Goal: Task Accomplishment & Management: Manage account settings

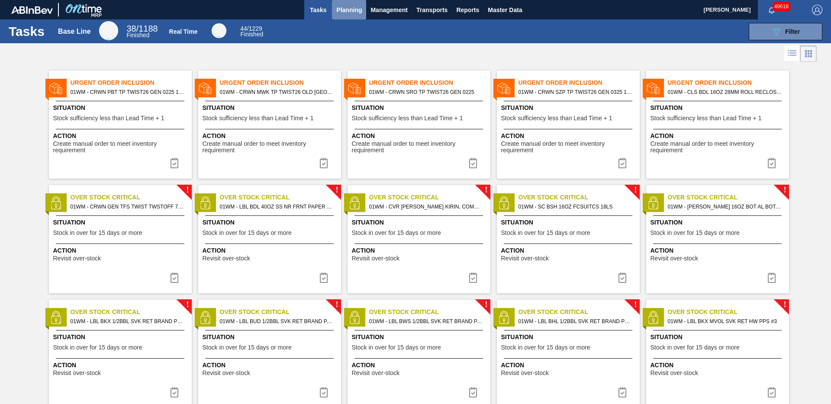
click at [341, 10] on span "Planning" at bounding box center [349, 10] width 26 height 10
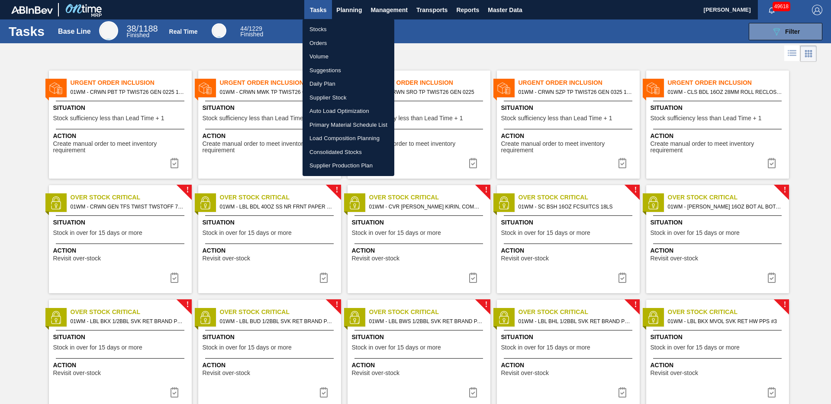
drag, startPoint x: 329, startPoint y: 30, endPoint x: 327, endPoint y: 34, distance: 5.0
click at [329, 30] on li "Stocks" at bounding box center [348, 30] width 92 height 14
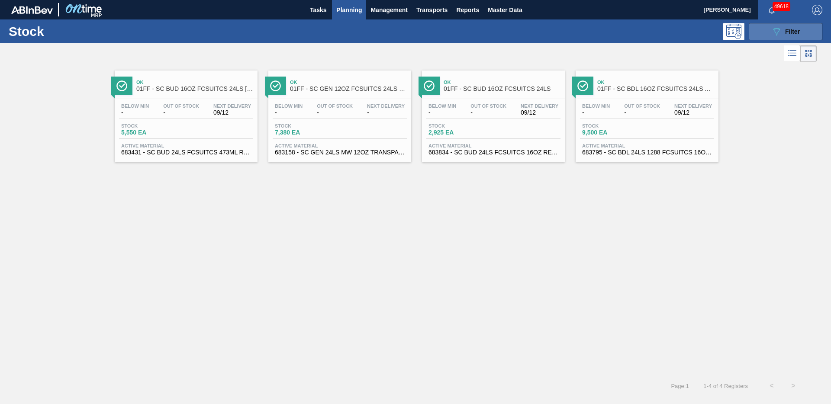
click at [771, 35] on icon "089F7B8B-B2A5-4AFE-B5C0-19BA573D28AC" at bounding box center [776, 31] width 10 height 10
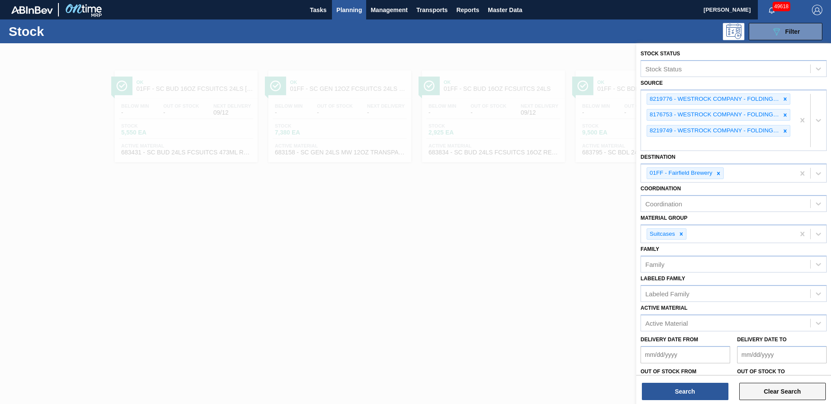
click at [776, 393] on button "Clear Search" at bounding box center [782, 391] width 87 height 17
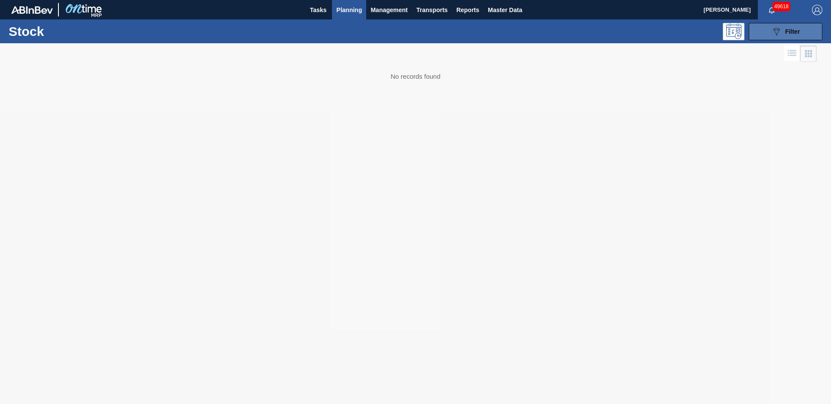
click at [771, 34] on icon "089F7B8B-B2A5-4AFE-B5C0-19BA573D28AC" at bounding box center [776, 31] width 10 height 10
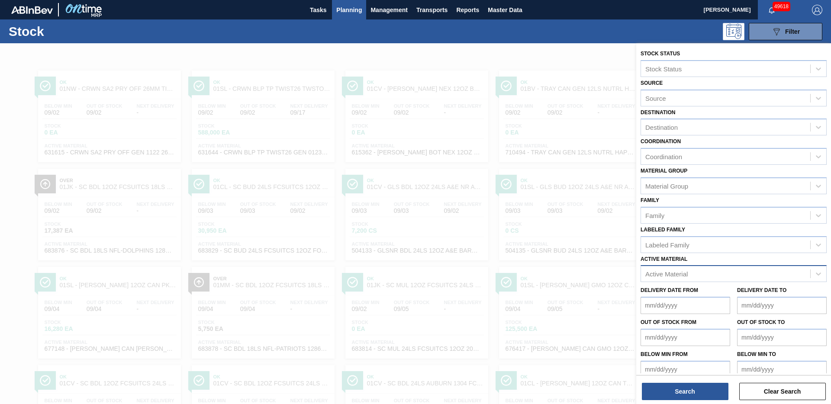
click at [794, 271] on div "Active Material" at bounding box center [725, 274] width 169 height 13
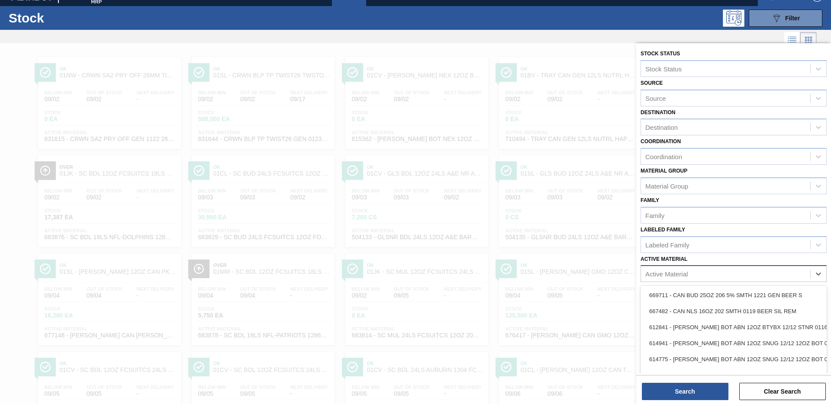
scroll to position [15, 0]
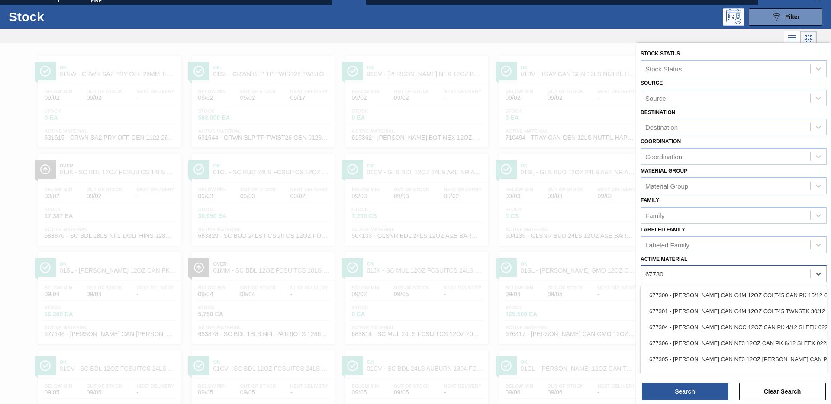
type Material "677307"
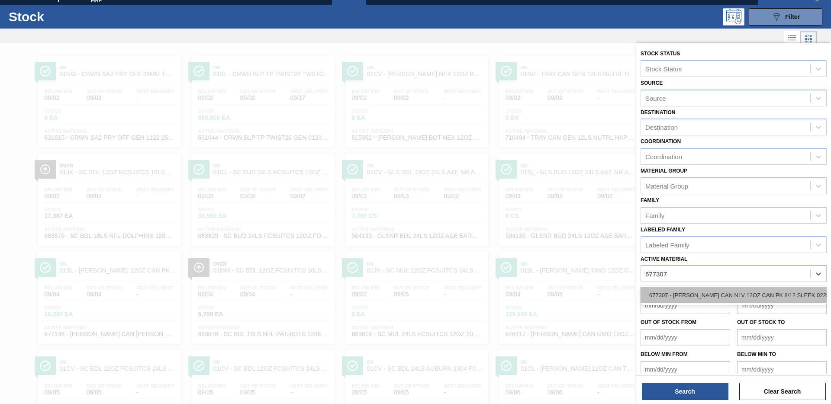
click at [772, 296] on div "677307 - [PERSON_NAME] CAN NLV 12OZ CAN PK 8/12 SLEEK 0225" at bounding box center [733, 295] width 186 height 16
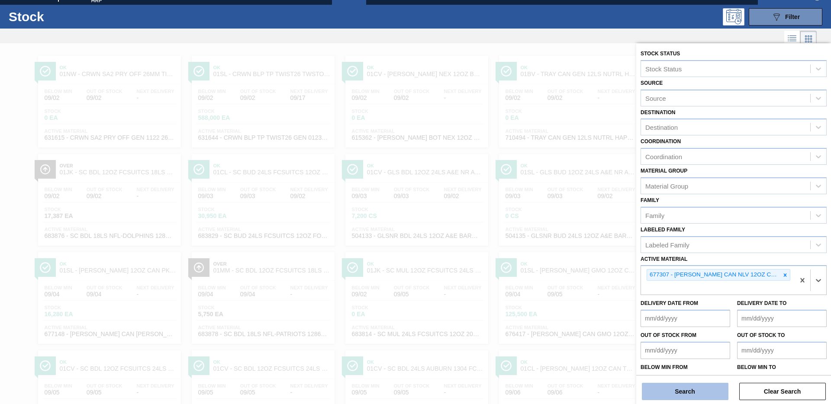
click at [687, 393] on button "Search" at bounding box center [685, 391] width 87 height 17
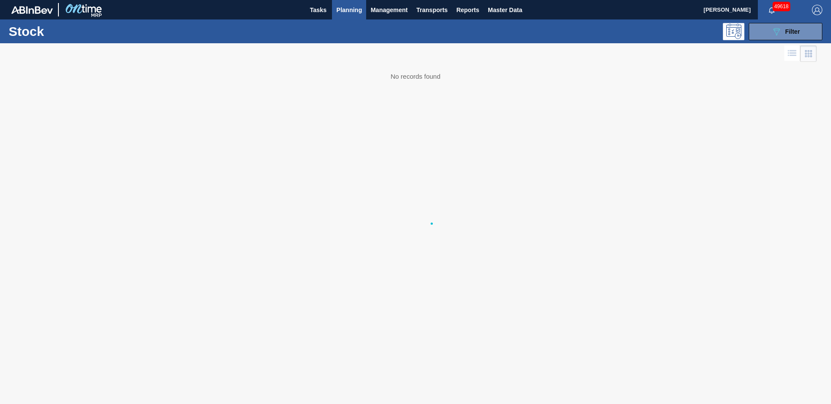
scroll to position [0, 0]
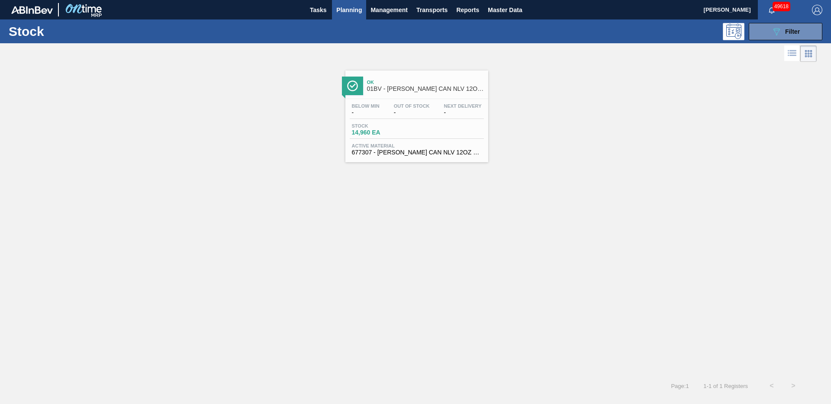
click at [393, 90] on span "01BV - [PERSON_NAME] CAN NLV 12OZ CAN PK 8/12 SLEEK 0723" at bounding box center [425, 89] width 117 height 6
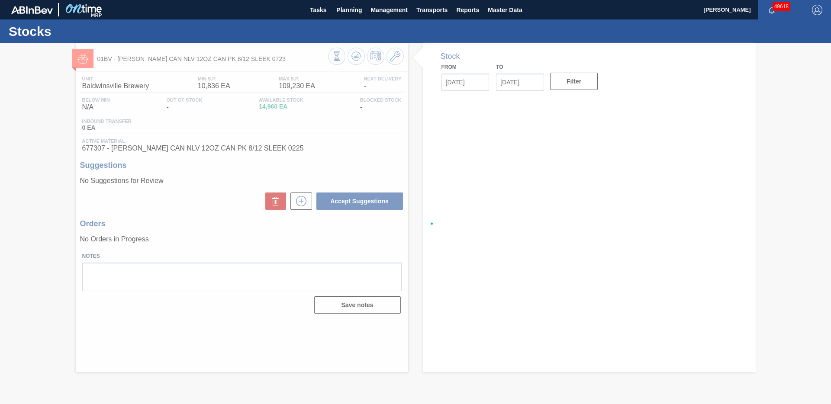
type input "[DATE]"
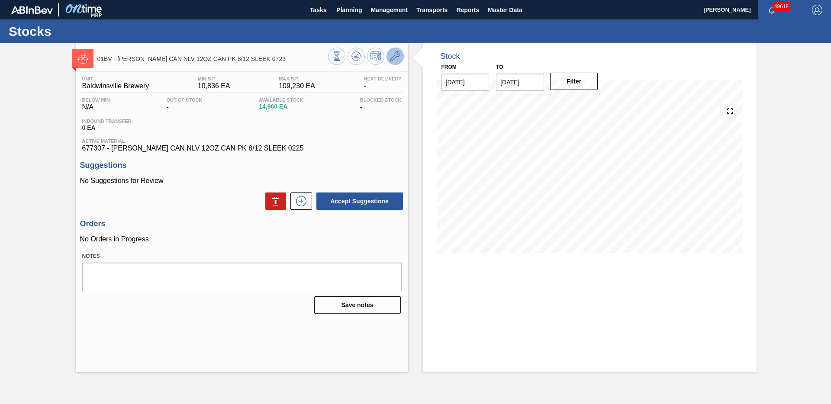
click at [393, 56] on icon at bounding box center [395, 56] width 10 height 10
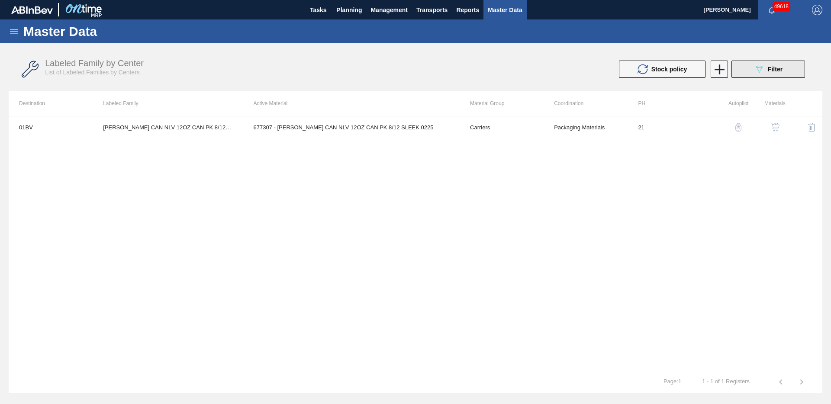
click at [748, 75] on button "089F7B8B-B2A5-4AFE-B5C0-19BA573D28AC Filter" at bounding box center [768, 69] width 74 height 17
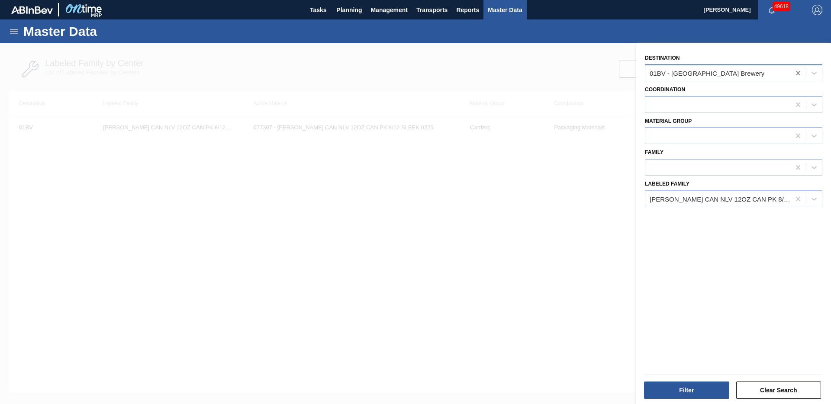
click at [796, 71] on icon at bounding box center [798, 73] width 4 height 4
click at [669, 397] on button "Filter" at bounding box center [686, 390] width 85 height 17
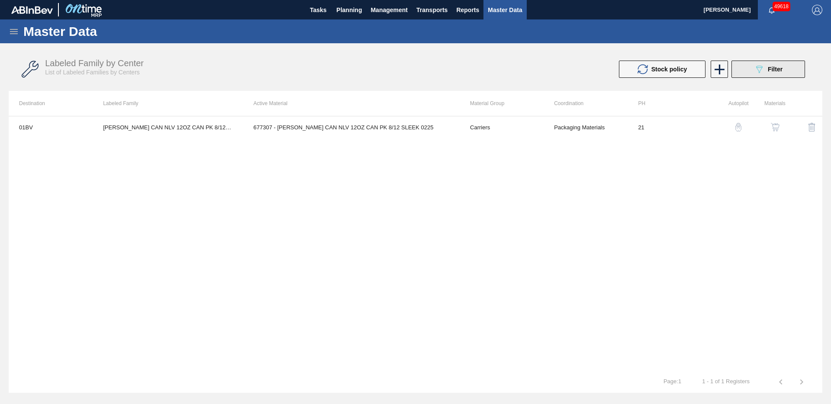
click at [758, 68] on icon "089F7B8B-B2A5-4AFE-B5C0-19BA573D28AC" at bounding box center [759, 69] width 10 height 10
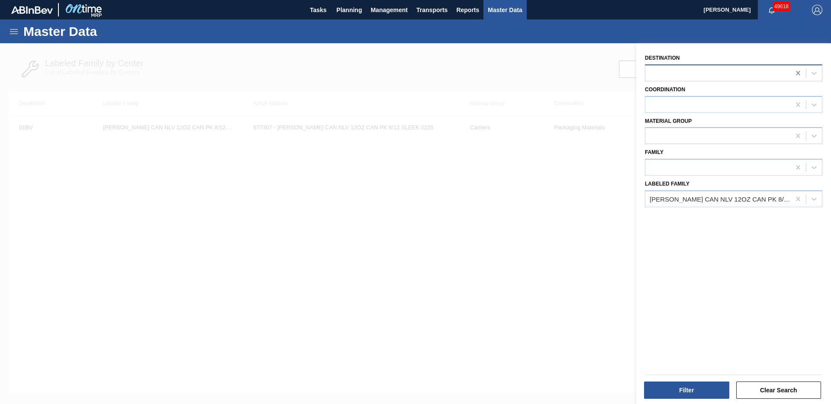
click at [794, 75] on icon at bounding box center [798, 73] width 9 height 9
click at [350, 13] on span "Planning" at bounding box center [349, 10] width 26 height 10
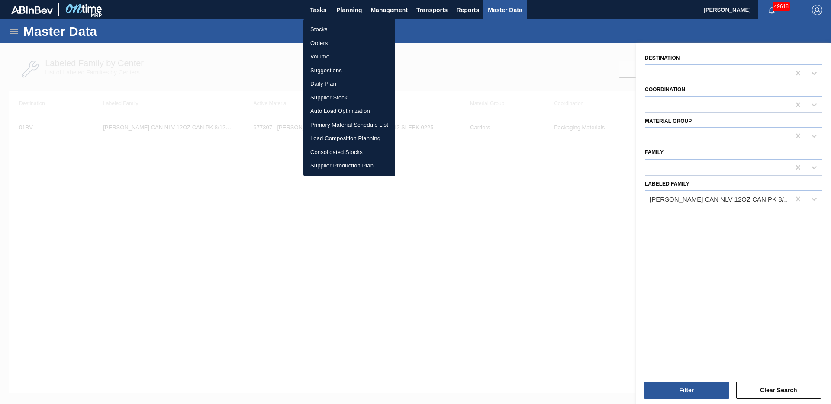
click at [318, 32] on li "Stocks" at bounding box center [349, 30] width 92 height 14
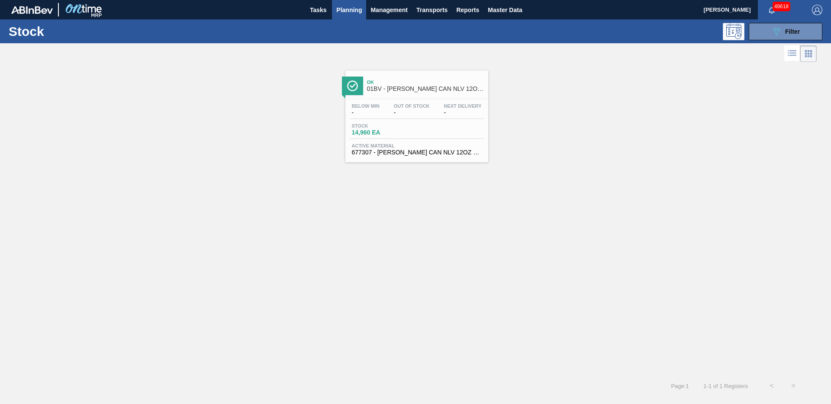
click at [458, 80] on span "Ok" at bounding box center [425, 82] width 117 height 5
click at [400, 85] on div "Ok 01BV - [PERSON_NAME] CAN NLV 12OZ CAN PK 8/12 SLEEK 0723" at bounding box center [425, 85] width 117 height 19
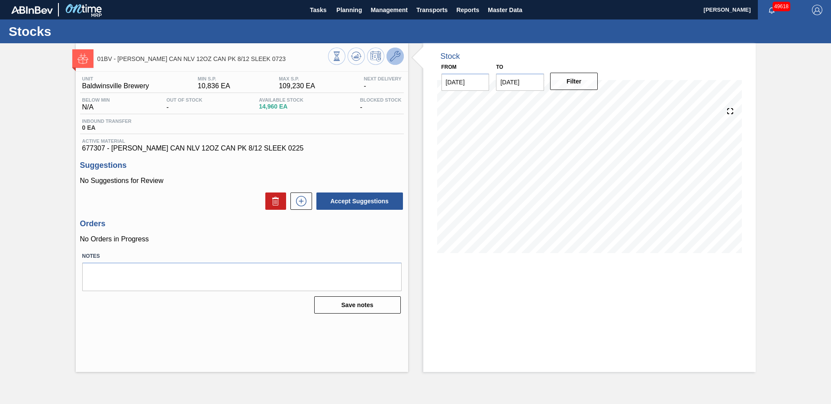
click at [395, 59] on icon at bounding box center [395, 56] width 10 height 10
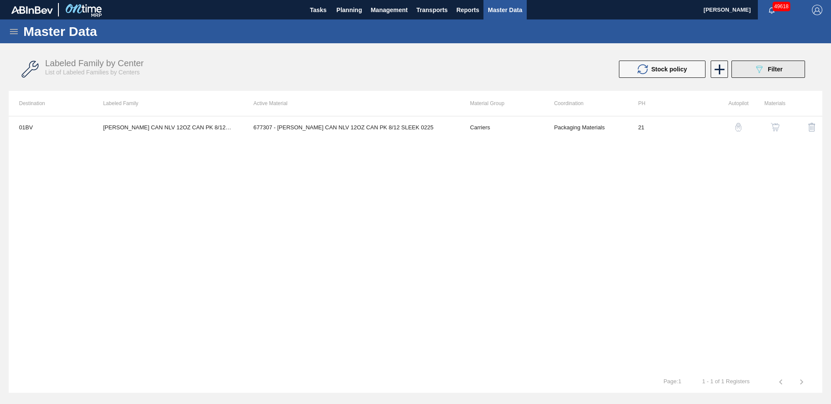
click at [772, 74] on button "089F7B8B-B2A5-4AFE-B5C0-19BA573D28AC Filter" at bounding box center [768, 69] width 74 height 17
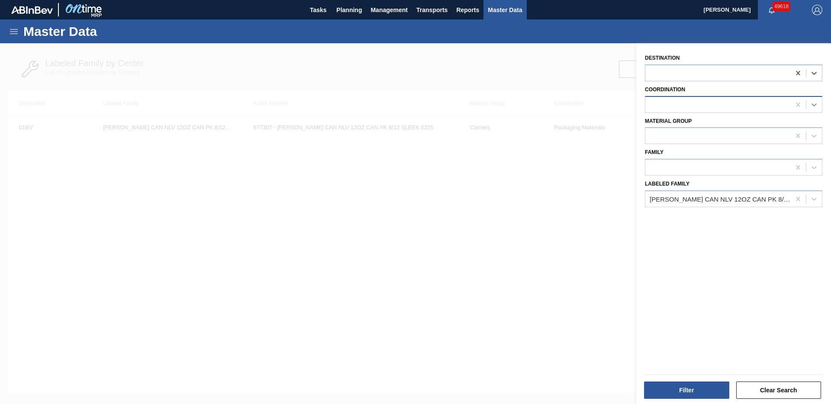
drag, startPoint x: 796, startPoint y: 73, endPoint x: 805, endPoint y: 102, distance: 30.8
click at [796, 73] on icon at bounding box center [798, 73] width 4 height 4
click at [697, 391] on button "Filter" at bounding box center [686, 390] width 85 height 17
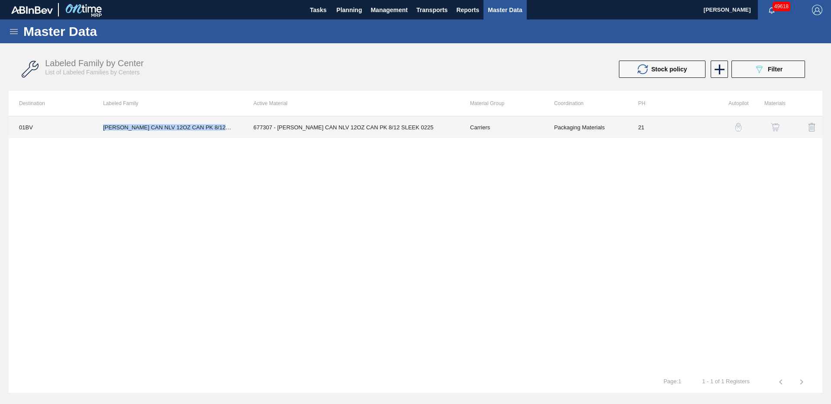
drag, startPoint x: 101, startPoint y: 129, endPoint x: 224, endPoint y: 135, distance: 122.6
click at [224, 135] on td "[PERSON_NAME] CAN NLV 12OZ CAN PK 8/12 SLEEK 0723" at bounding box center [168, 127] width 150 height 22
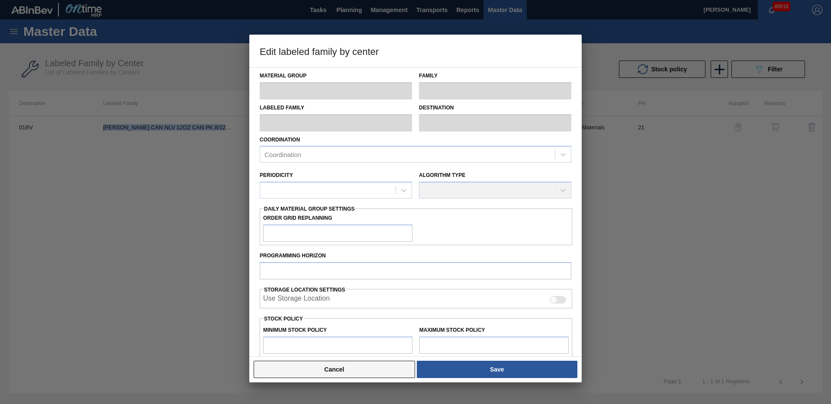
click at [307, 366] on button "Cancel" at bounding box center [334, 369] width 161 height 17
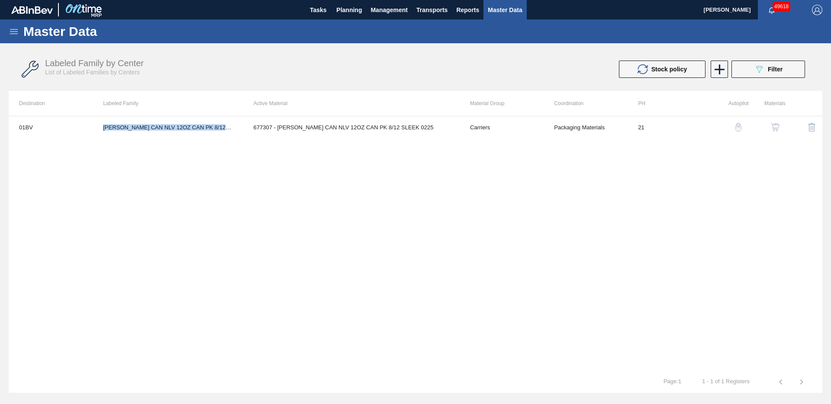
copy td "[PERSON_NAME] CAN NLV 12OZ CAN PK 8/12 SLEEK 0723"
click at [722, 73] on icon at bounding box center [719, 69] width 17 height 17
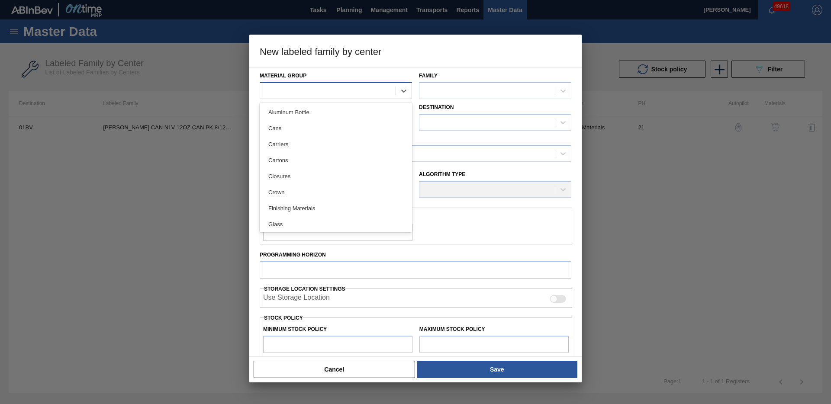
click at [321, 91] on div at bounding box center [327, 90] width 135 height 13
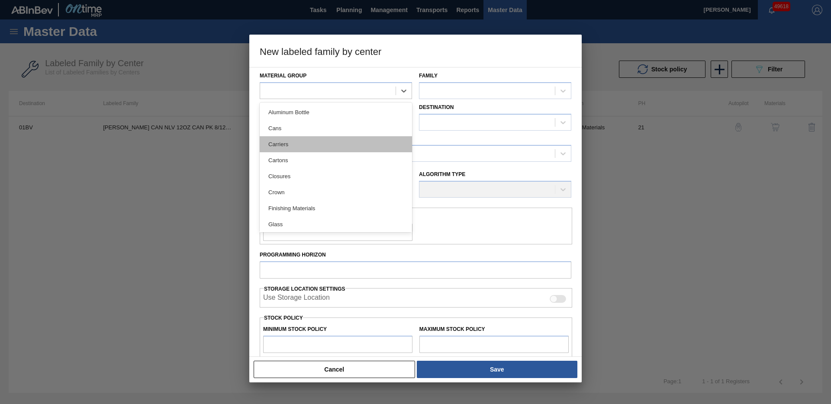
click at [295, 147] on div "Carriers" at bounding box center [336, 144] width 152 height 16
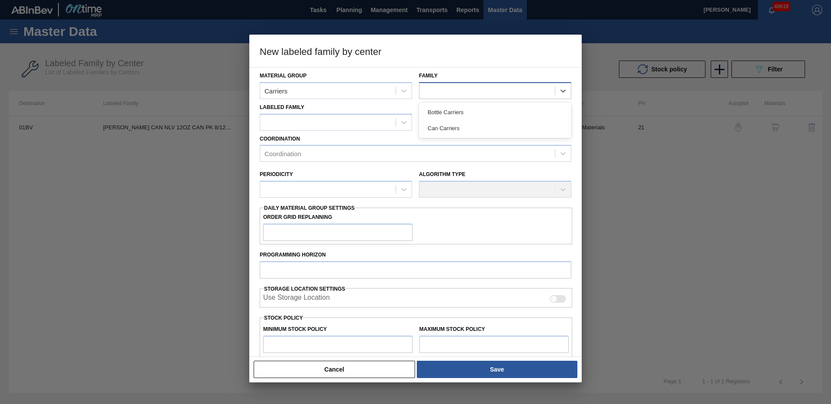
click at [454, 86] on div at bounding box center [486, 90] width 135 height 13
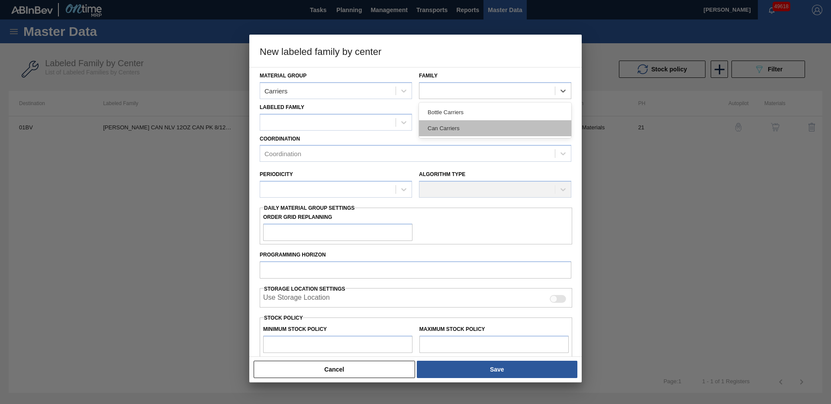
click at [460, 126] on div "Can Carriers" at bounding box center [495, 128] width 152 height 16
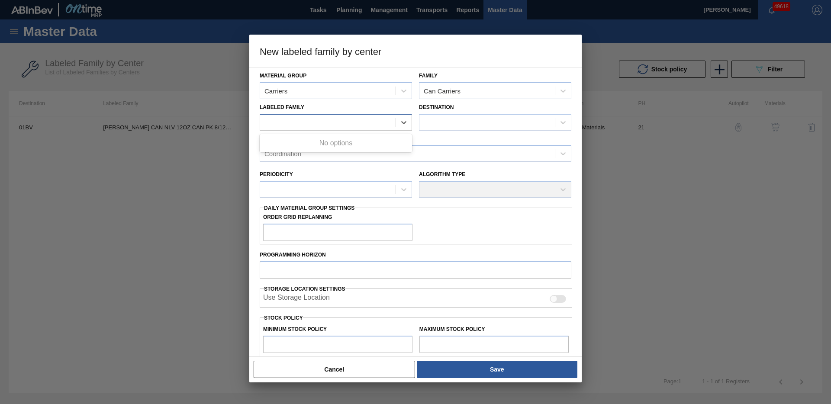
click at [330, 120] on div at bounding box center [327, 122] width 135 height 13
paste Family "[PERSON_NAME] CAN NLV 12OZ CAN PK 8/12 SLEEK 0723"
type Family "[PERSON_NAME] CAN NLV 12OZ CAN PK 8/12 SLEEK 0"
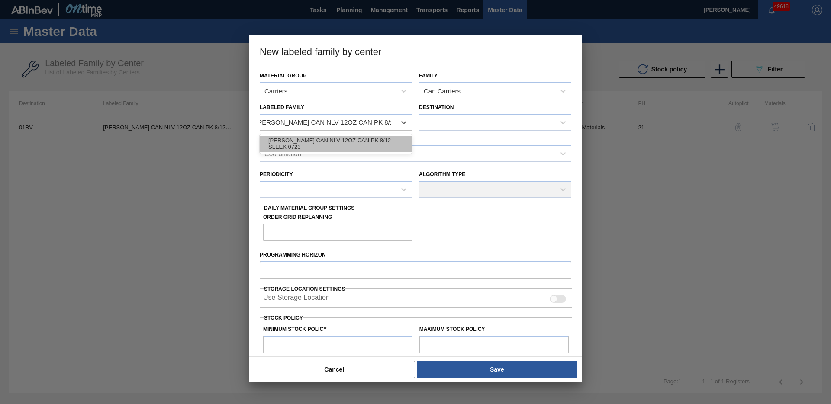
click at [388, 142] on div "[PERSON_NAME] CAN NLV 12OZ CAN PK 8/12 SLEEK 0723" at bounding box center [336, 144] width 152 height 16
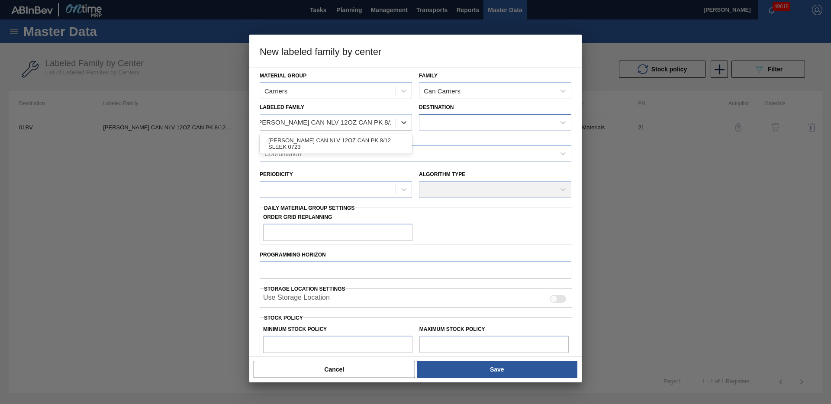
click at [463, 122] on div at bounding box center [486, 122] width 135 height 13
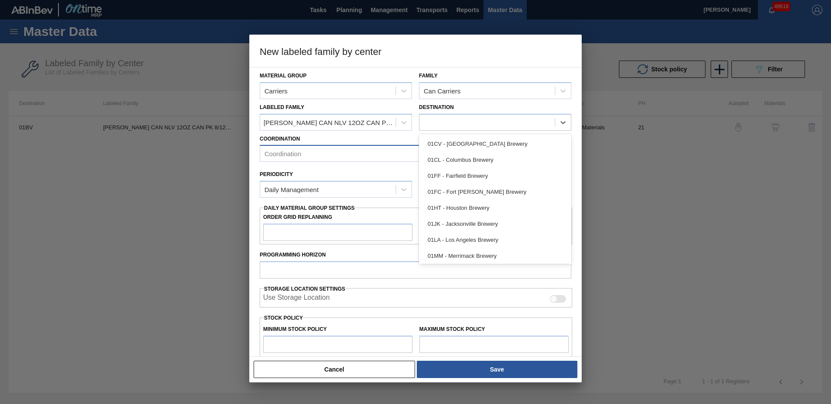
drag, startPoint x: 476, startPoint y: 147, endPoint x: 410, endPoint y: 158, distance: 66.7
click at [476, 147] on div "01CV - [GEOGRAPHIC_DATA] Brewery" at bounding box center [495, 144] width 152 height 16
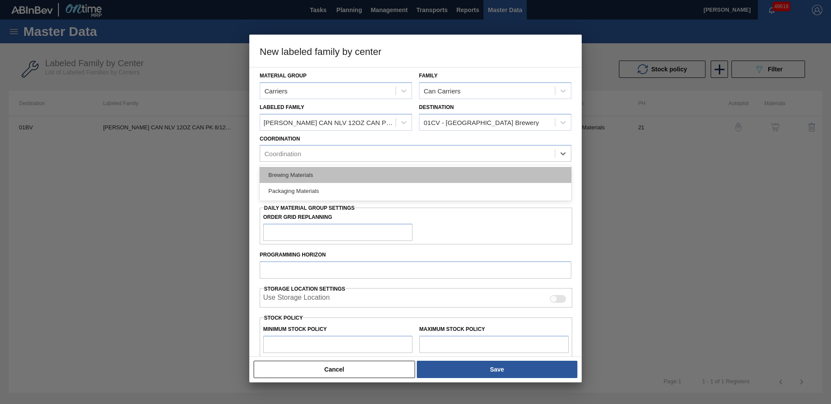
drag, startPoint x: 352, startPoint y: 157, endPoint x: 346, endPoint y: 171, distance: 15.1
click at [352, 157] on div "Coordination" at bounding box center [407, 154] width 295 height 13
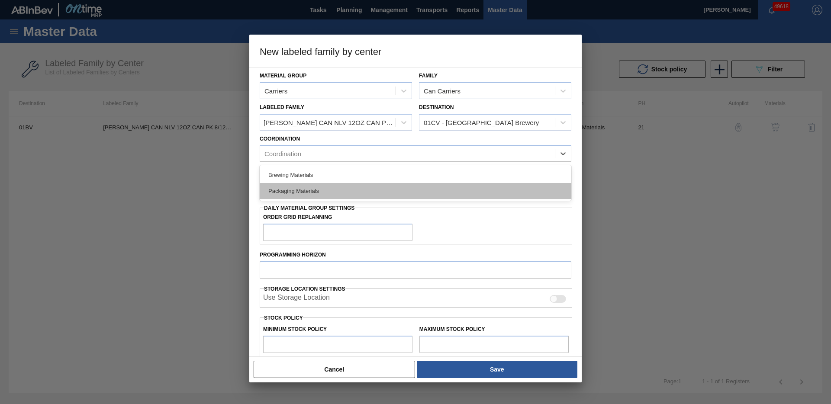
click at [329, 192] on div "Packaging Materials" at bounding box center [416, 191] width 312 height 16
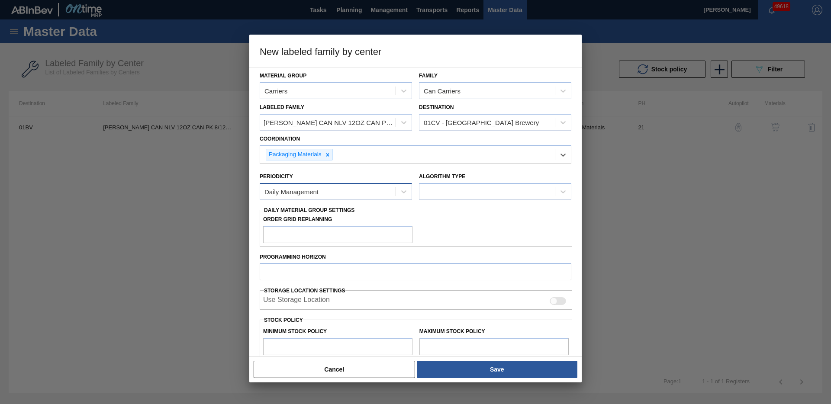
click at [325, 195] on div "Daily Management" at bounding box center [327, 192] width 135 height 13
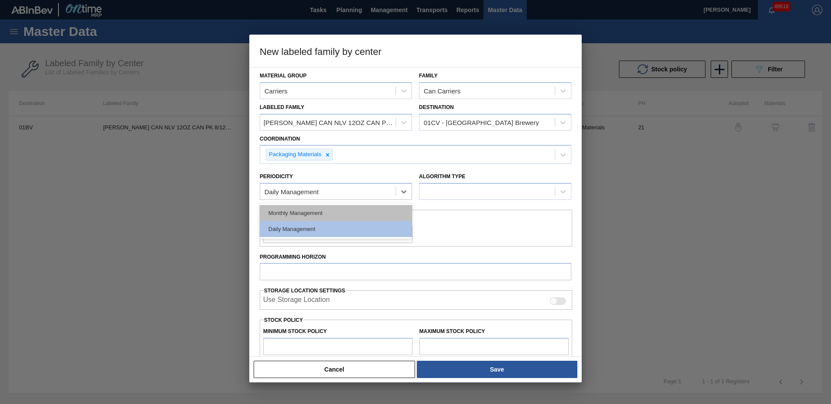
click at [319, 218] on div "Monthly Management" at bounding box center [336, 213] width 152 height 16
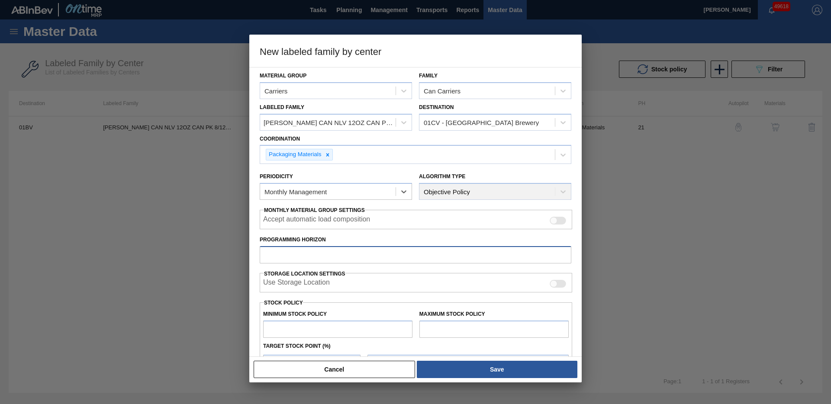
click at [321, 257] on input "Programming Horizon" at bounding box center [416, 254] width 312 height 17
type input "28"
type input "0"
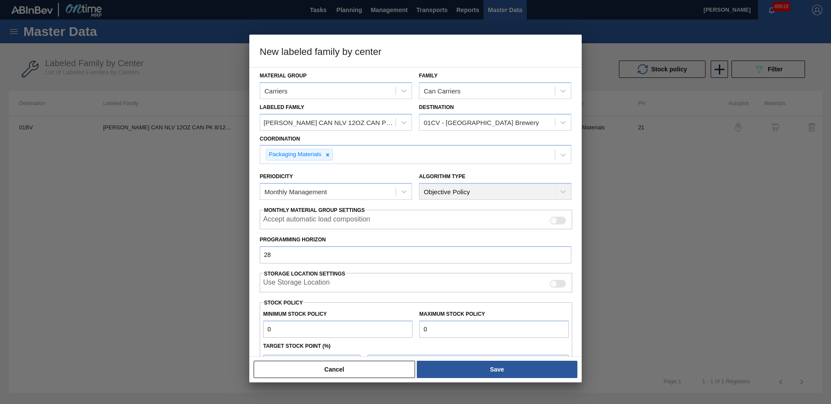
type input "0"
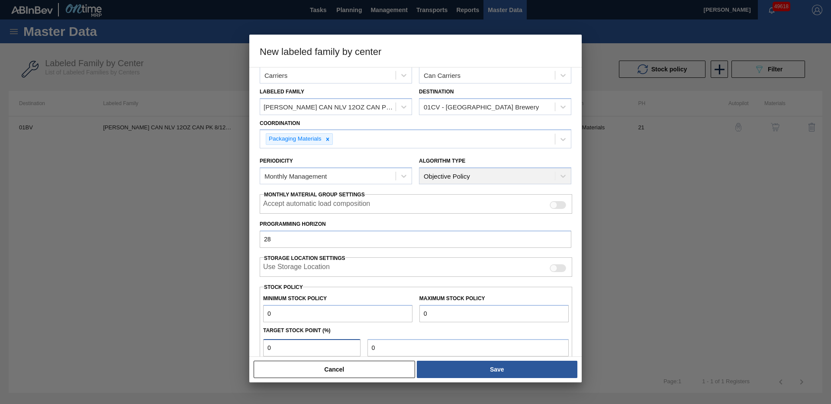
type input "0"
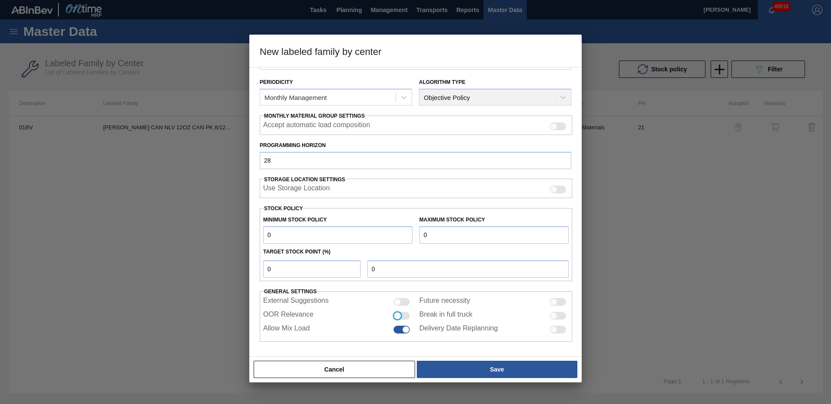
click at [393, 319] on input "OOR Relevance" at bounding box center [393, 319] width 0 height 0
checkbox input "true"
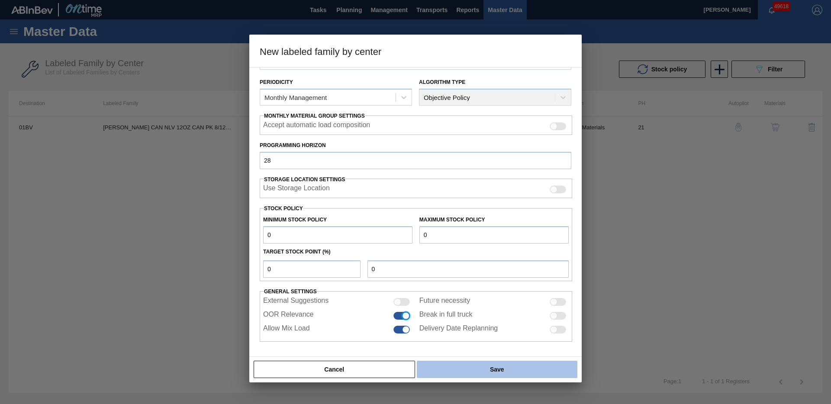
click at [502, 368] on button "Save" at bounding box center [497, 369] width 161 height 17
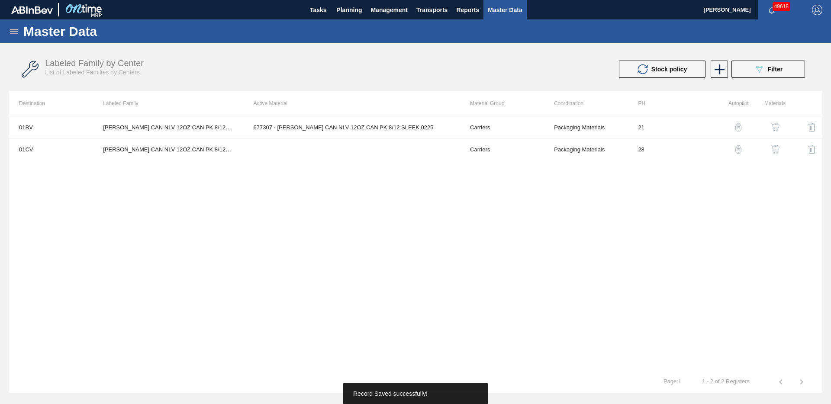
click at [781, 145] on button "button" at bounding box center [775, 149] width 21 height 21
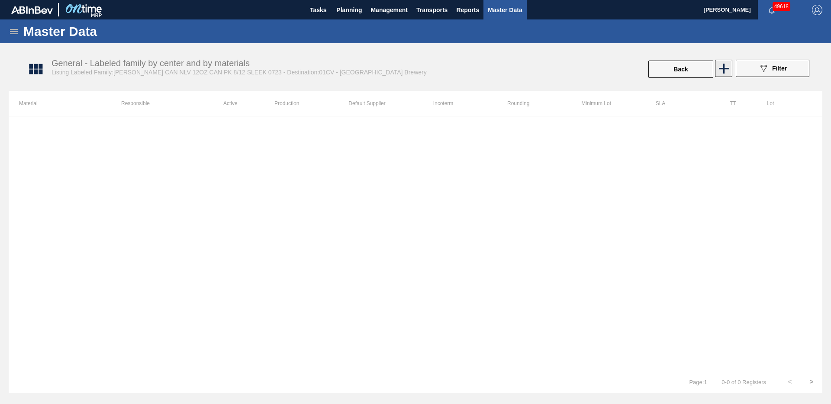
click at [727, 68] on icon at bounding box center [724, 69] width 10 height 10
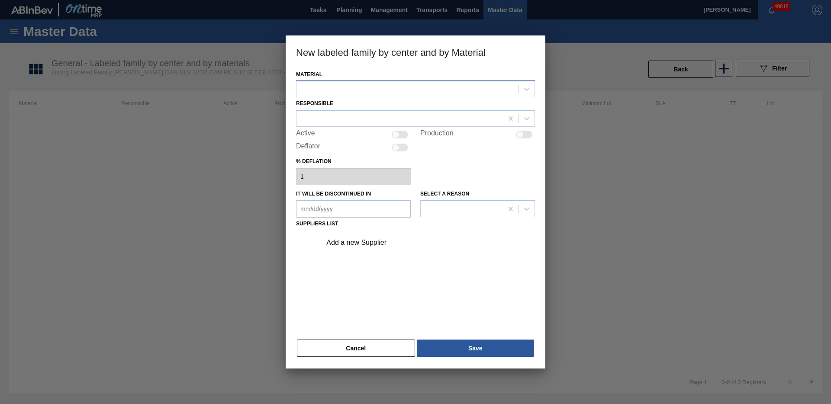
click at [361, 84] on div at bounding box center [407, 89] width 222 height 13
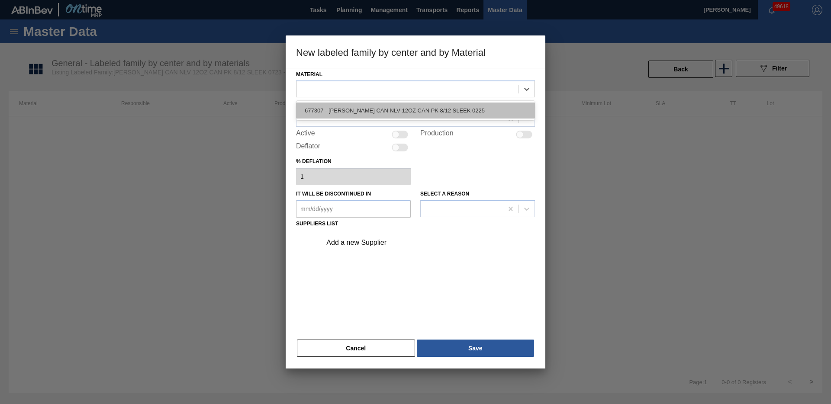
click at [368, 113] on div "677307 - [PERSON_NAME] CAN NLV 12OZ CAN PK 8/12 SLEEK 0225" at bounding box center [415, 111] width 239 height 16
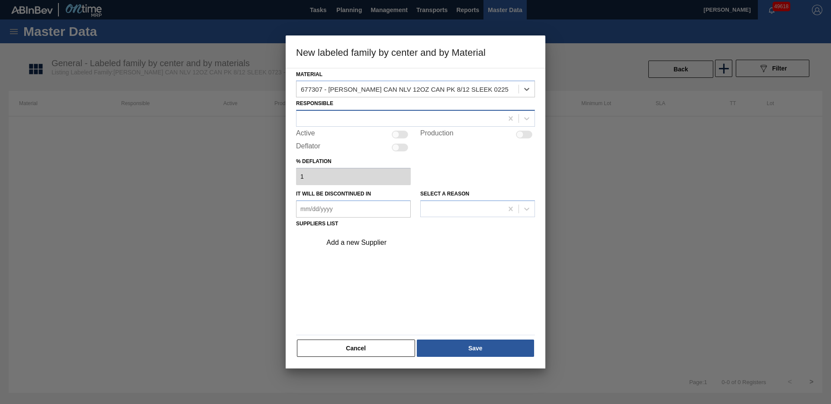
click at [352, 118] on div at bounding box center [399, 119] width 206 height 13
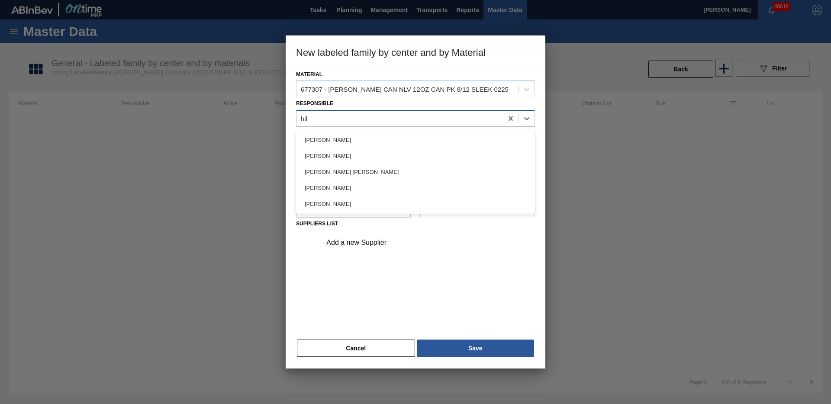
type input "hill"
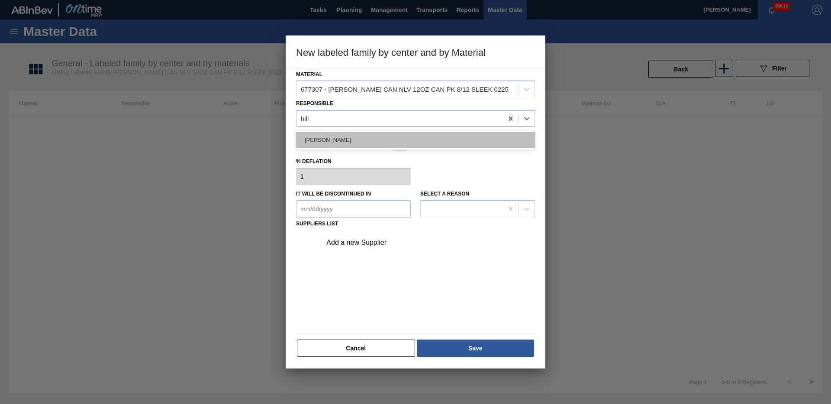
click at [355, 139] on div "[PERSON_NAME]" at bounding box center [415, 140] width 239 height 16
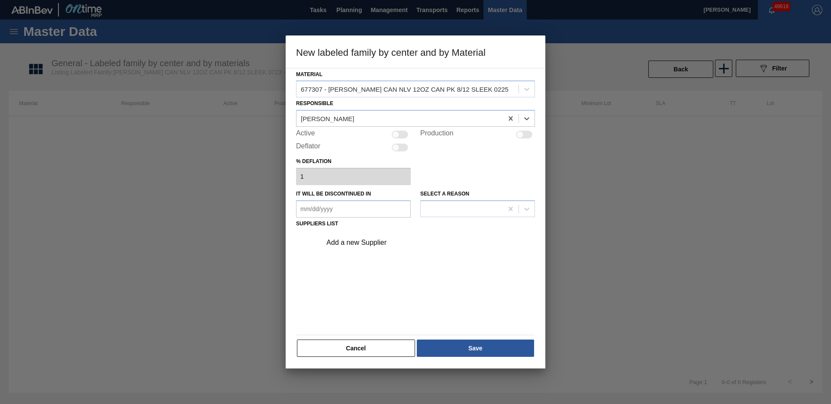
click at [395, 136] on div at bounding box center [395, 134] width 7 height 7
checkbox input "true"
click at [372, 241] on div "Add a new Supplier" at bounding box center [411, 243] width 170 height 8
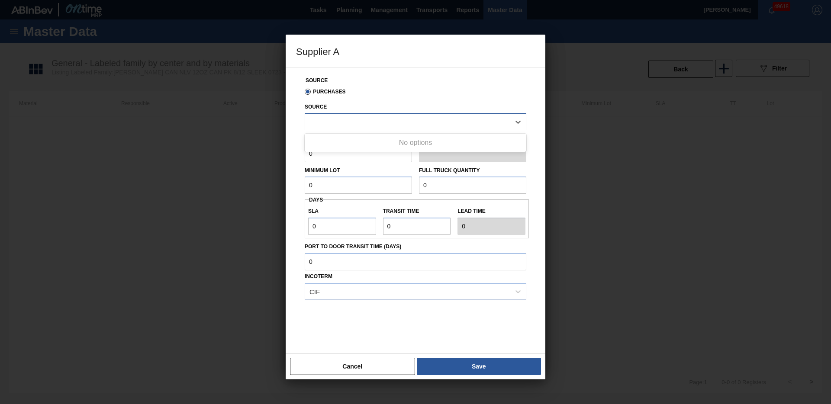
click at [406, 125] on div at bounding box center [407, 122] width 205 height 13
drag, startPoint x: 417, startPoint y: 145, endPoint x: 377, endPoint y: 152, distance: 40.5
click at [417, 145] on div "8325026 - DOM - [GEOGRAPHIC_DATA]" at bounding box center [416, 143] width 222 height 16
click at [376, 151] on input "0" at bounding box center [358, 153] width 107 height 17
type input "8,125"
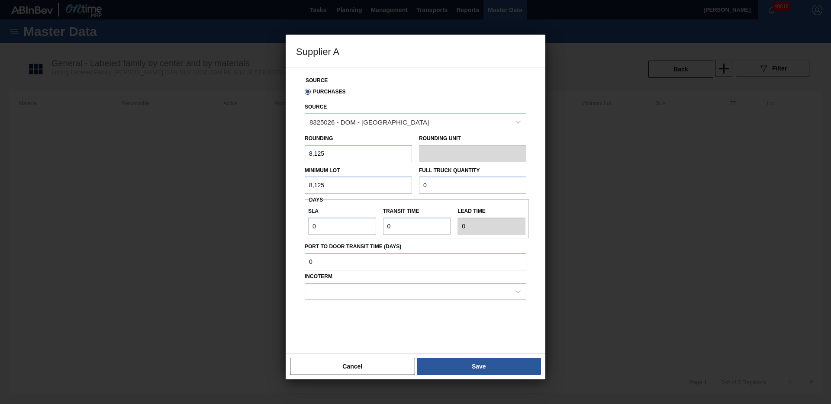
type input "8,125"
click at [337, 152] on input "8,125" at bounding box center [358, 153] width 107 height 17
type input "8,160"
type input "212,160"
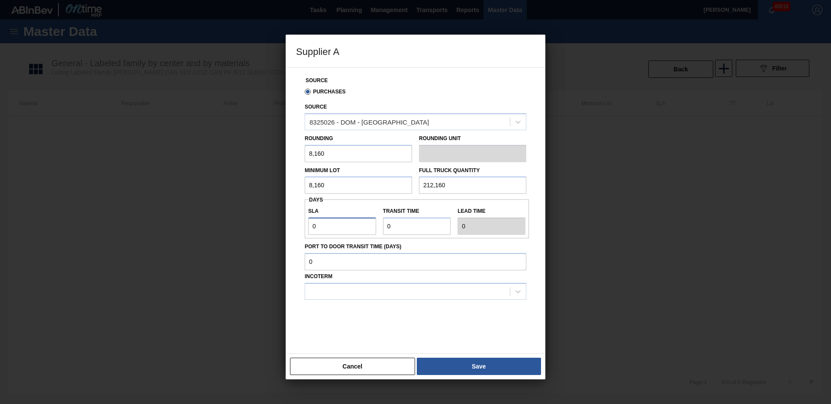
type input "3"
type input "6"
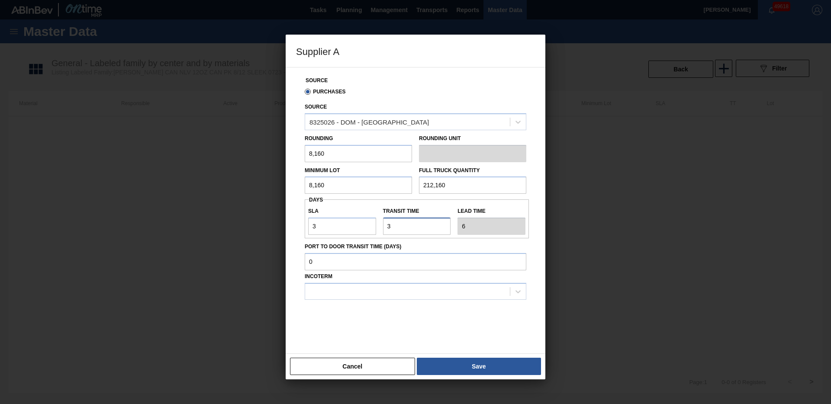
type input "3"
type input "fob"
drag, startPoint x: 335, startPoint y: 315, endPoint x: 400, endPoint y: 338, distance: 68.8
click at [335, 315] on div "FOB" at bounding box center [416, 313] width 222 height 16
click at [486, 363] on button "Save" at bounding box center [479, 366] width 124 height 17
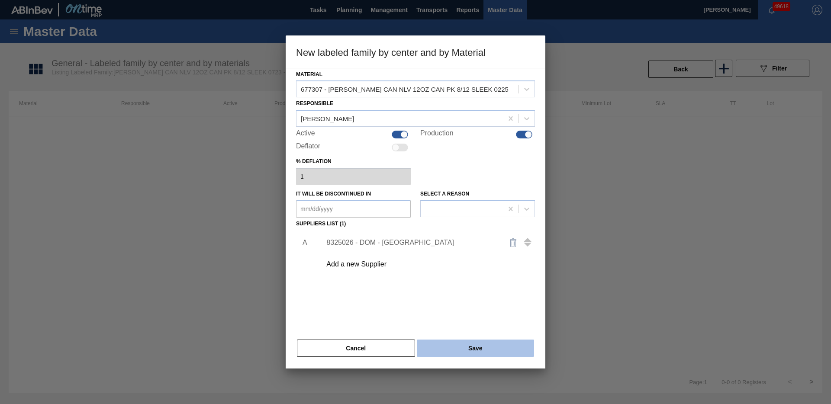
click at [467, 349] on button "Save" at bounding box center [475, 348] width 117 height 17
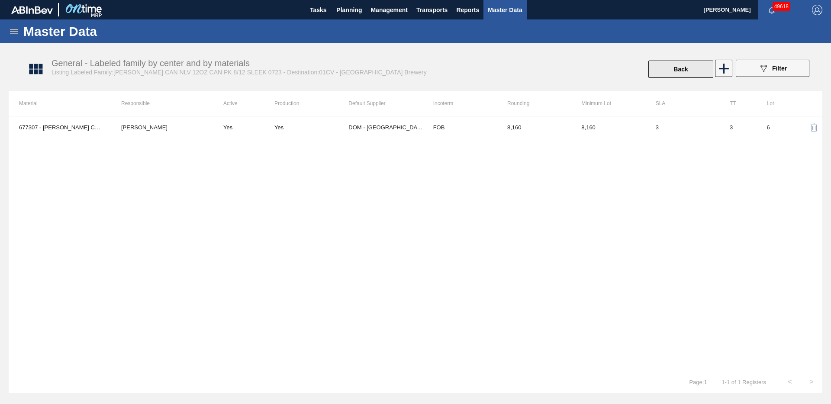
click at [692, 74] on button "Back" at bounding box center [680, 69] width 65 height 17
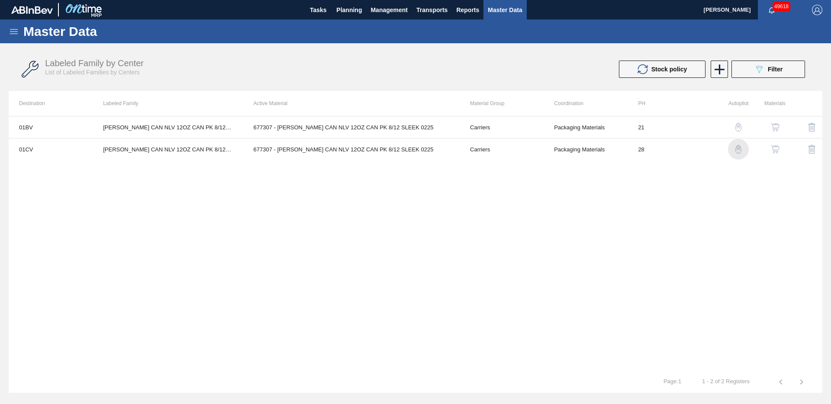
click at [740, 152] on img "button" at bounding box center [738, 149] width 9 height 9
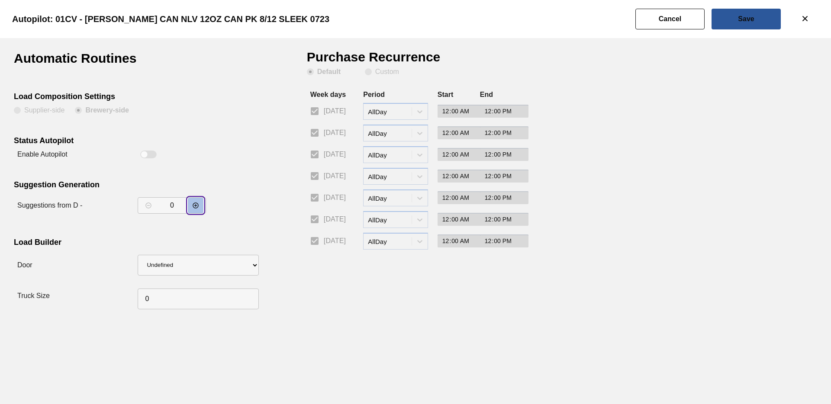
click at [193, 204] on icon "decrementar valor" at bounding box center [196, 206] width 6 height 6
type input "2"
click at [0, 0] on slot "Save" at bounding box center [0, 0] width 0 height 0
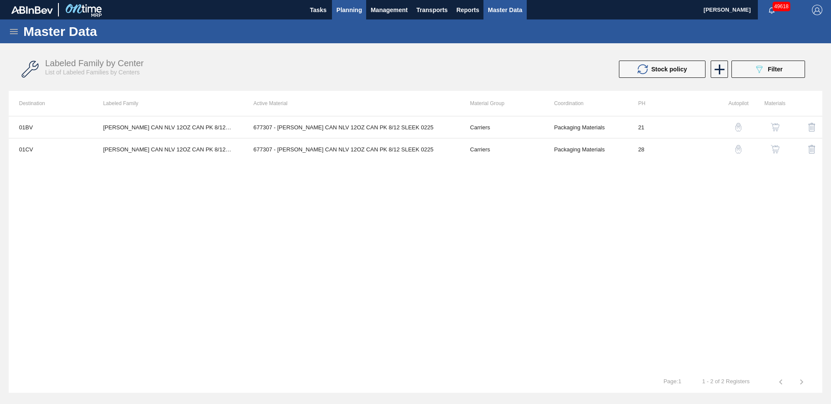
click at [351, 12] on span "Planning" at bounding box center [349, 10] width 26 height 10
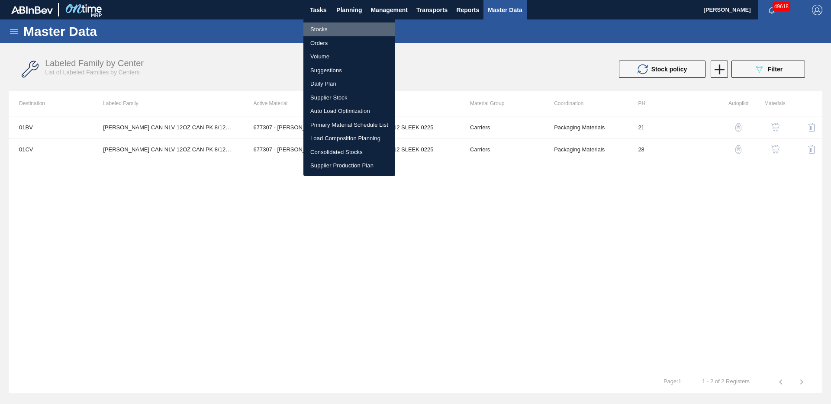
click at [316, 33] on li "Stocks" at bounding box center [349, 30] width 92 height 14
drag, startPoint x: 316, startPoint y: 33, endPoint x: 796, endPoint y: 99, distance: 484.0
click at [317, 32] on li "Stocks" at bounding box center [349, 30] width 92 height 14
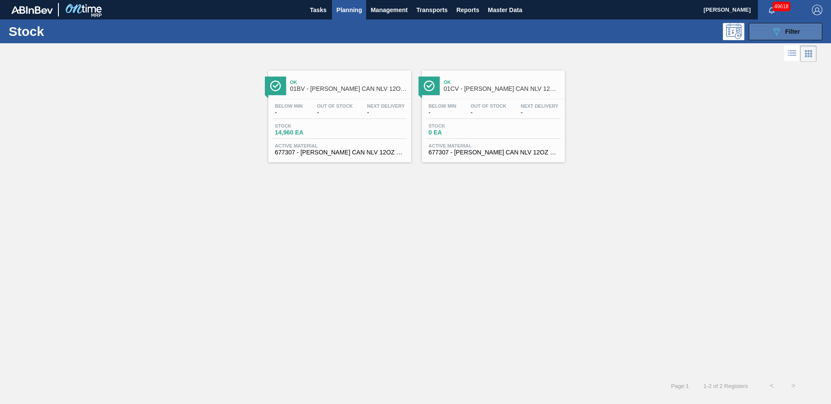
click at [762, 35] on button "089F7B8B-B2A5-4AFE-B5C0-19BA573D28AC Filter" at bounding box center [786, 31] width 74 height 17
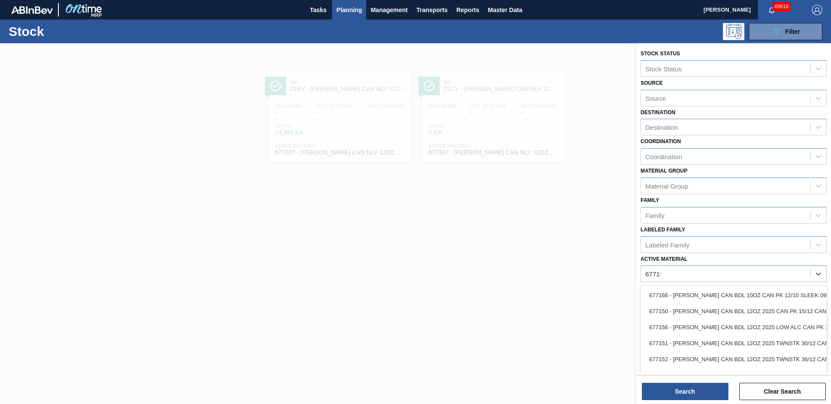
type Material "677190"
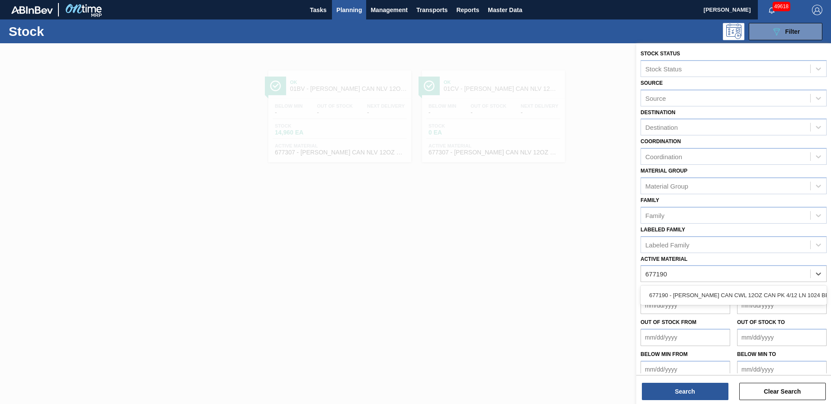
drag, startPoint x: 767, startPoint y: 299, endPoint x: 712, endPoint y: 351, distance: 75.6
click at [767, 299] on div "677190 - [PERSON_NAME] CAN CWL 12OZ CAN PK 4/12 LN 1024 BE" at bounding box center [733, 295] width 186 height 16
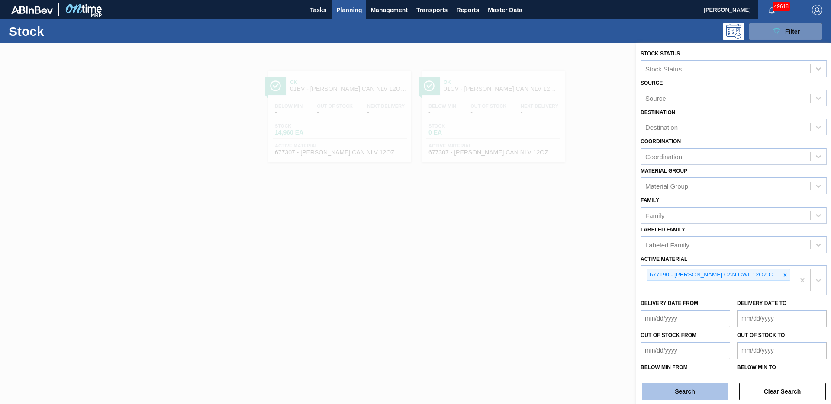
click at [688, 394] on button "Search" at bounding box center [685, 391] width 87 height 17
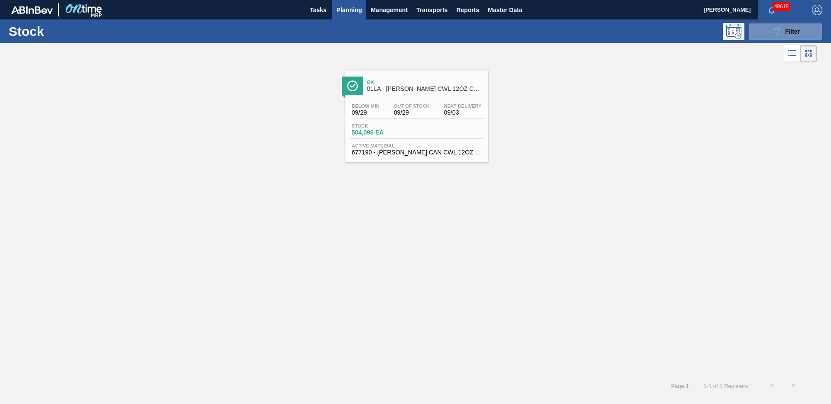
click at [405, 86] on span "01LA - [PERSON_NAME] CWL 12OZ CAN 4/12 CAN PACK" at bounding box center [425, 89] width 117 height 6
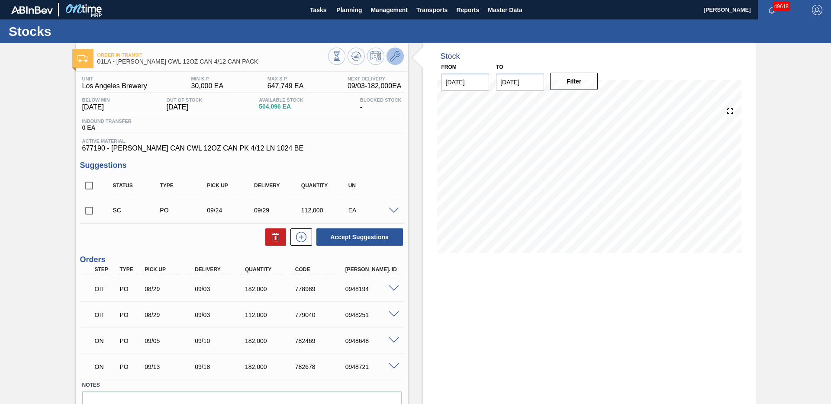
click at [396, 58] on icon at bounding box center [395, 56] width 10 height 10
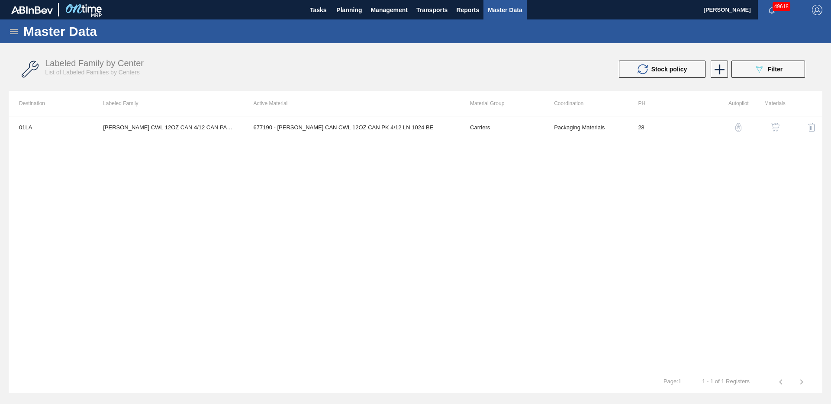
click at [157, 171] on div "01LA [PERSON_NAME] CWL 12OZ CAN 4/12 CAN PACK 677190 - [PERSON_NAME] CAN CWL 12…" at bounding box center [416, 243] width 814 height 255
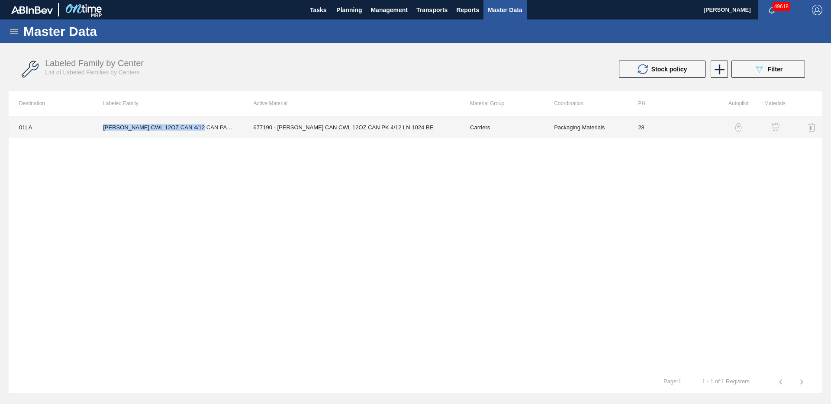
drag, startPoint x: 101, startPoint y: 127, endPoint x: 216, endPoint y: 127, distance: 114.7
click at [216, 127] on td "[PERSON_NAME] CWL 12OZ CAN 4/12 CAN PACK" at bounding box center [168, 127] width 150 height 22
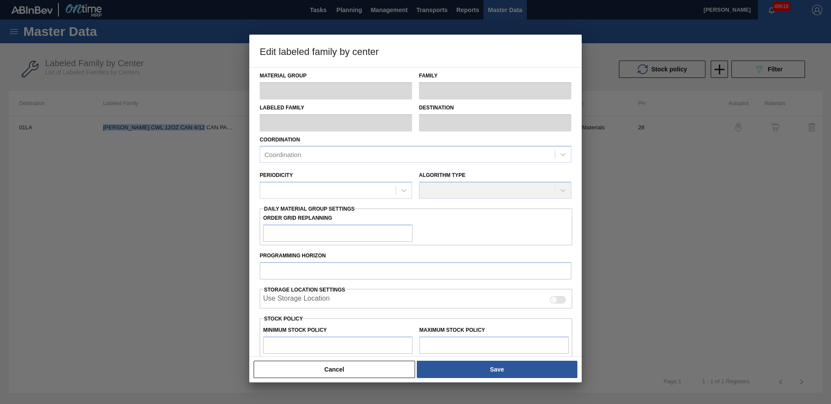
click at [375, 370] on button "Cancel" at bounding box center [334, 369] width 161 height 17
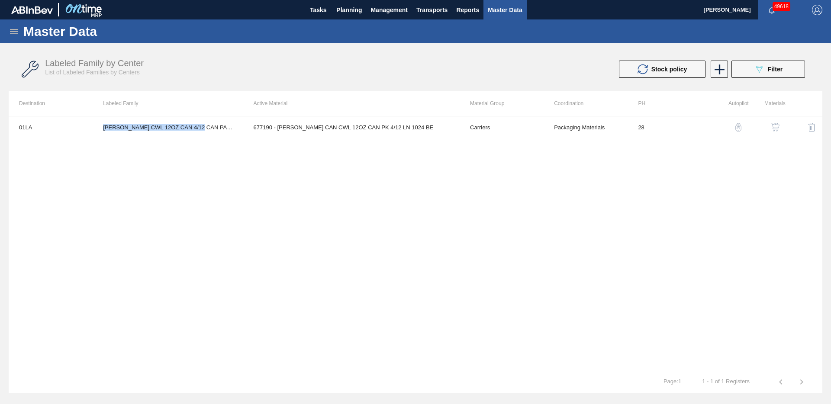
copy td "[PERSON_NAME] CWL 12OZ CAN 4/12 CAN PACK"
click at [723, 73] on icon at bounding box center [719, 69] width 17 height 17
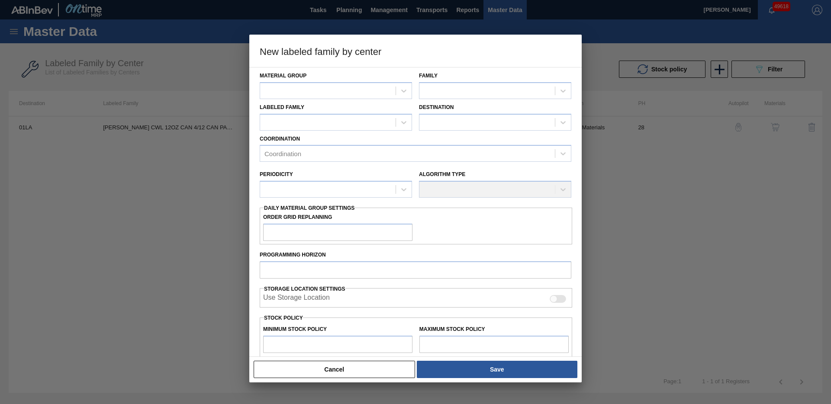
click at [719, 63] on div at bounding box center [415, 202] width 831 height 404
click at [358, 89] on div at bounding box center [327, 90] width 135 height 13
type Group "car"
click at [306, 114] on div "Carriers" at bounding box center [336, 112] width 152 height 16
click at [457, 91] on div at bounding box center [486, 90] width 135 height 13
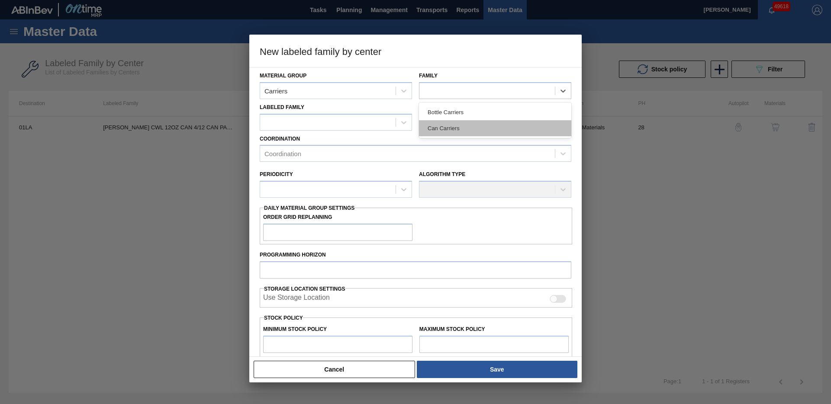
click at [455, 131] on div "Can Carriers" at bounding box center [495, 128] width 152 height 16
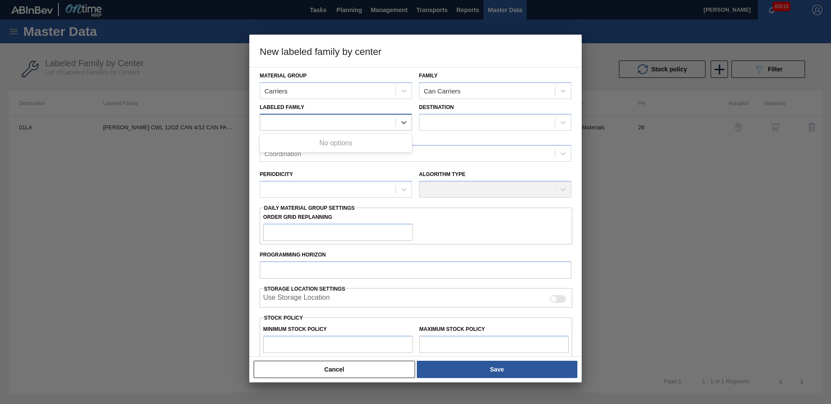
click at [319, 122] on div at bounding box center [327, 122] width 135 height 13
paste Family "[PERSON_NAME] CWL 12OZ CAN 4/12 CAN PACK"
type Family "[PERSON_NAME] CWL 12OZ CAN 4/12 CAN PACK"
click at [393, 143] on div "[PERSON_NAME] CWL 12OZ CAN 4/12 CAN PACK" at bounding box center [336, 144] width 152 height 16
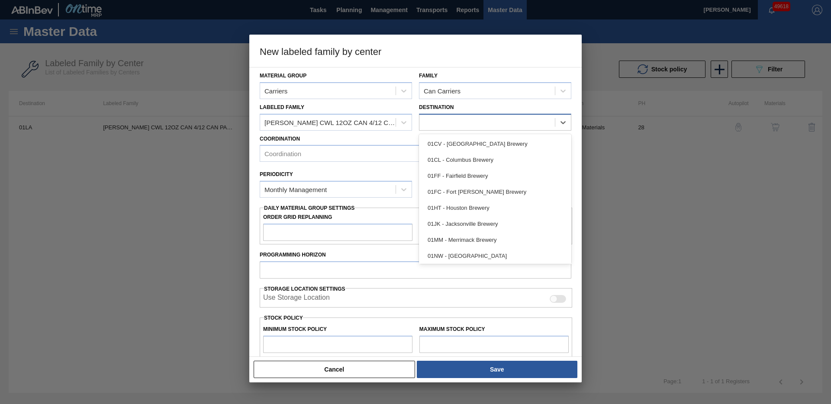
click at [467, 125] on div at bounding box center [486, 122] width 135 height 13
click at [373, 368] on button "Cancel" at bounding box center [334, 369] width 161 height 17
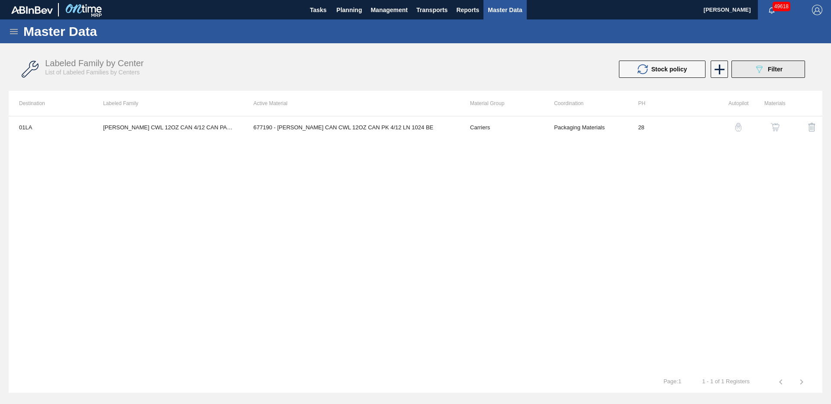
click at [776, 69] on span "Filter" at bounding box center [775, 69] width 15 height 7
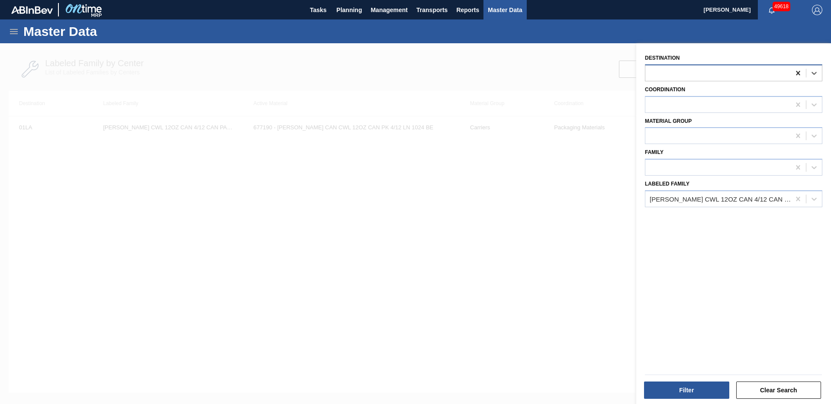
click at [800, 72] on icon at bounding box center [798, 73] width 9 height 9
click at [694, 394] on button "Filter" at bounding box center [686, 390] width 85 height 17
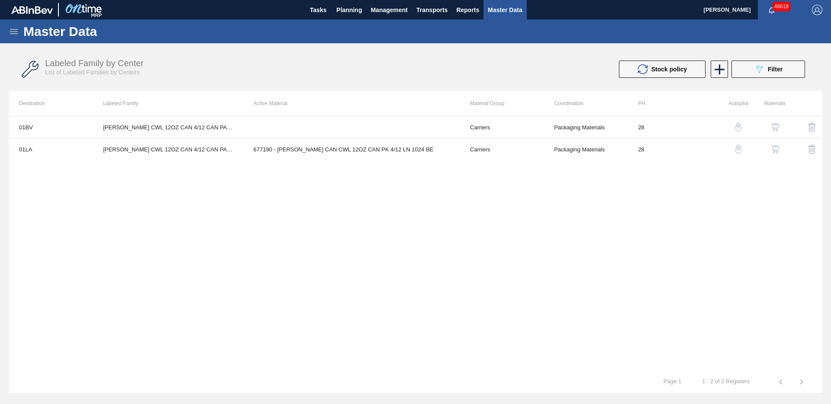
click at [776, 127] on img "button" at bounding box center [775, 127] width 9 height 9
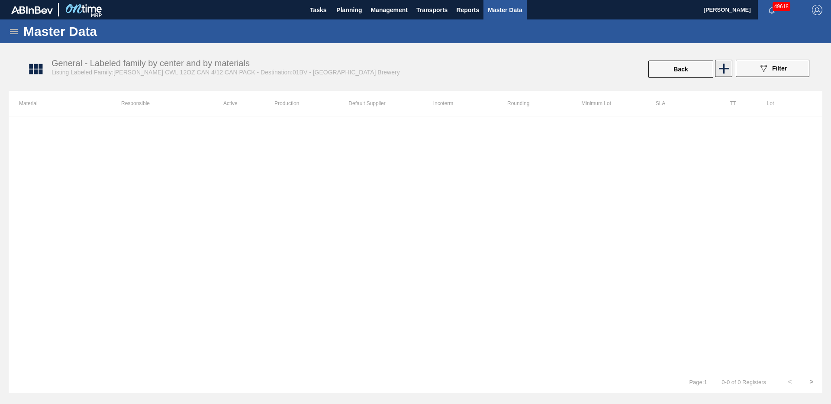
click at [717, 69] on icon at bounding box center [723, 68] width 17 height 17
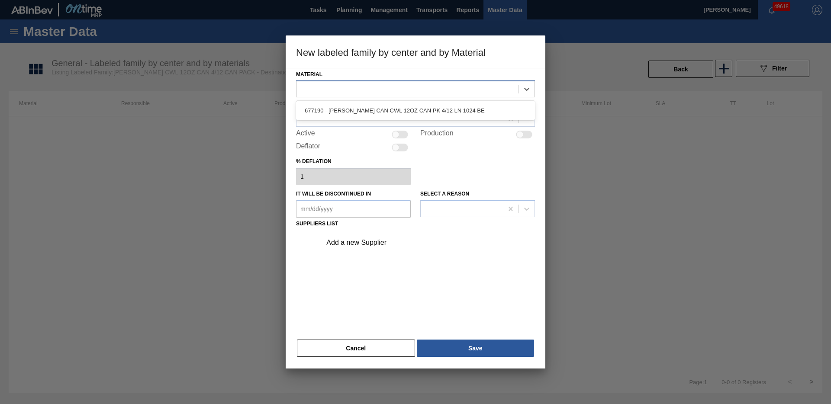
click at [332, 88] on div at bounding box center [407, 89] width 222 height 13
drag, startPoint x: 336, startPoint y: 107, endPoint x: 333, endPoint y: 115, distance: 8.4
click at [336, 108] on div "677190 - [PERSON_NAME] CAN CWL 12OZ CAN PK 4/12 LN 1024 BE" at bounding box center [415, 111] width 239 height 16
click at [331, 119] on div at bounding box center [399, 119] width 206 height 13
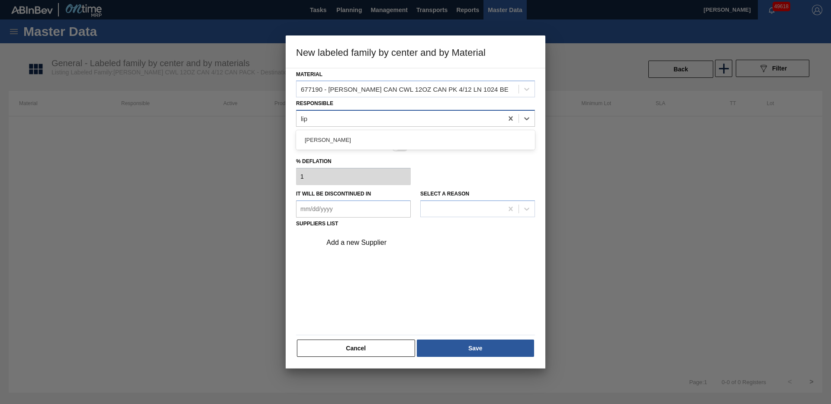
type input "[PERSON_NAME]"
drag, startPoint x: 305, startPoint y: 138, endPoint x: 360, endPoint y: 136, distance: 55.8
click at [305, 138] on div "[PERSON_NAME]" at bounding box center [415, 140] width 239 height 16
drag, startPoint x: 399, startPoint y: 137, endPoint x: 402, endPoint y: 194, distance: 56.8
click at [399, 137] on div at bounding box center [400, 135] width 16 height 8
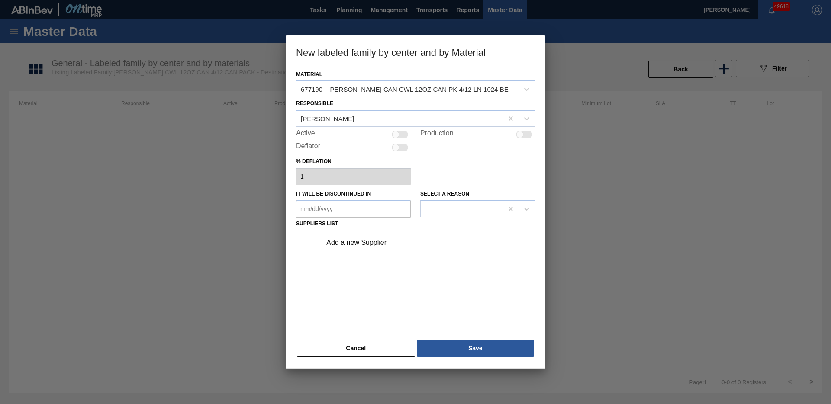
checkbox input "true"
click at [369, 240] on div "Add a new Supplier" at bounding box center [411, 243] width 170 height 8
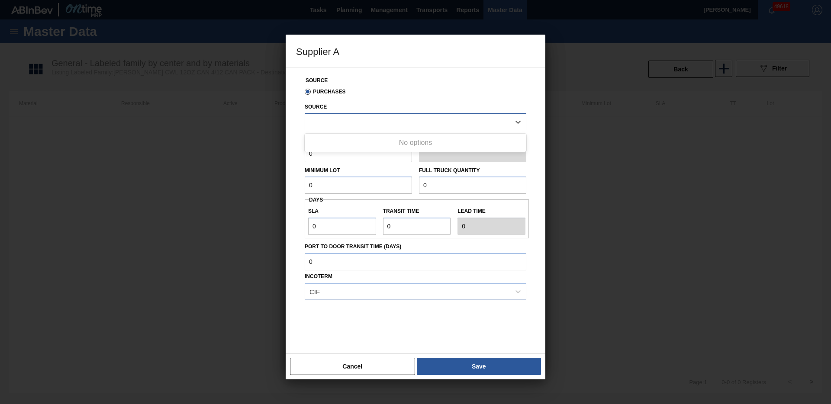
click at [367, 124] on div at bounding box center [407, 122] width 205 height 13
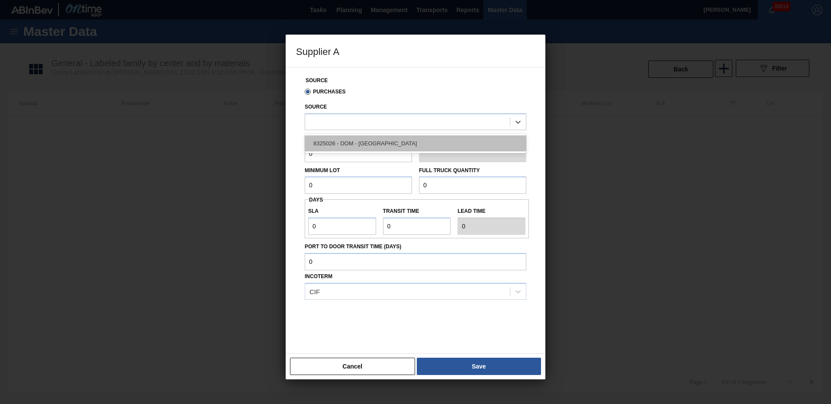
click at [365, 142] on div "8325026 - DOM - [GEOGRAPHIC_DATA]" at bounding box center [416, 143] width 222 height 16
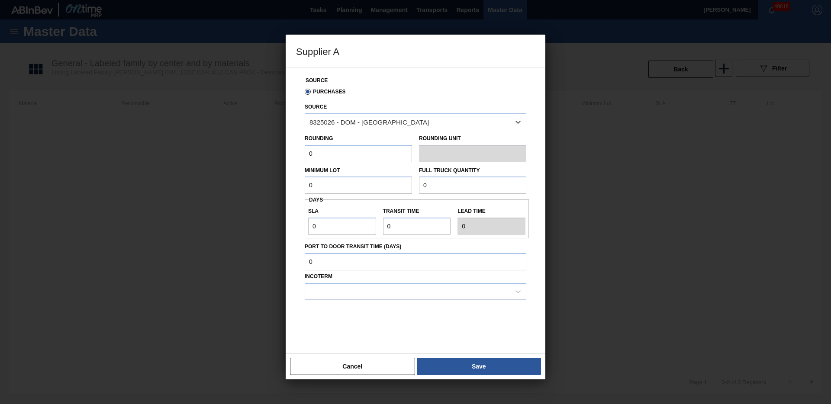
click at [339, 155] on input "0" at bounding box center [358, 153] width 107 height 17
drag, startPoint x: 368, startPoint y: 154, endPoint x: 306, endPoint y: 149, distance: 62.1
click at [306, 149] on input "0" at bounding box center [358, 153] width 107 height 17
click at [359, 153] on input "0" at bounding box center [358, 153] width 107 height 17
type input "7,000"
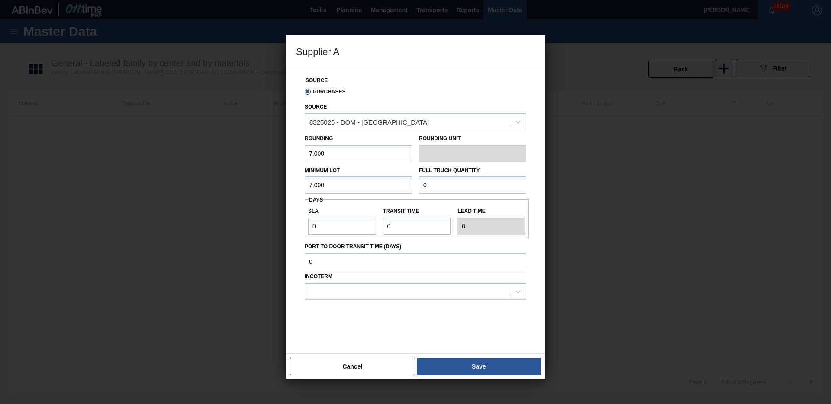
type input "7,000"
type input "182,000"
type input "3"
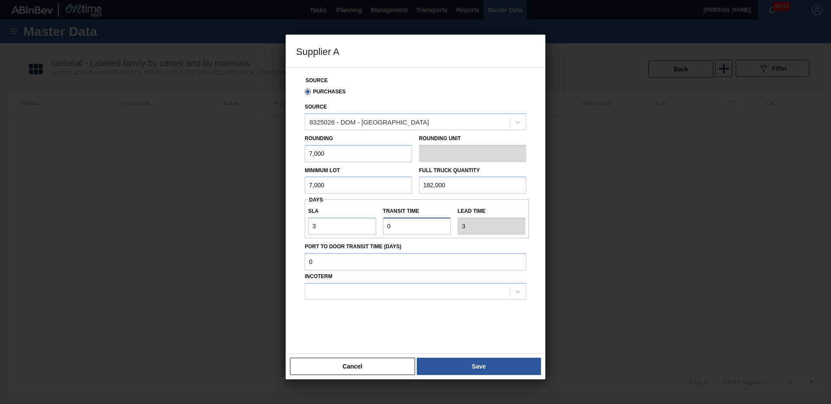
type input "3"
type input "6"
type input "3"
click at [386, 290] on div at bounding box center [407, 291] width 205 height 13
type input "fob"
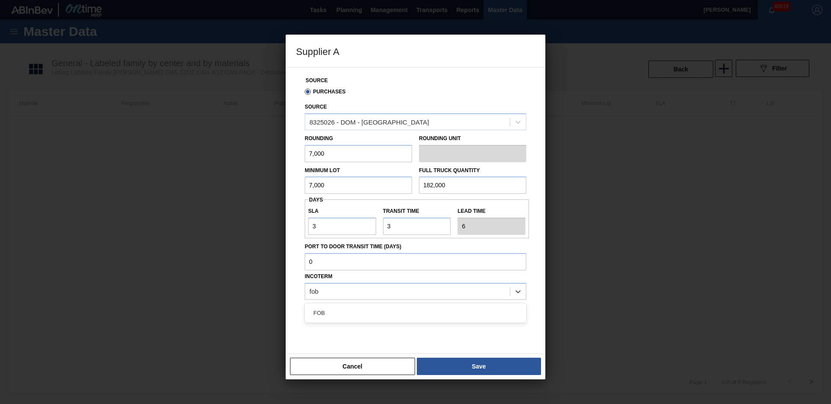
drag, startPoint x: 358, startPoint y: 312, endPoint x: 372, endPoint y: 318, distance: 15.1
click at [358, 312] on div "FOB" at bounding box center [416, 313] width 222 height 16
click at [473, 365] on button "Save" at bounding box center [479, 366] width 124 height 17
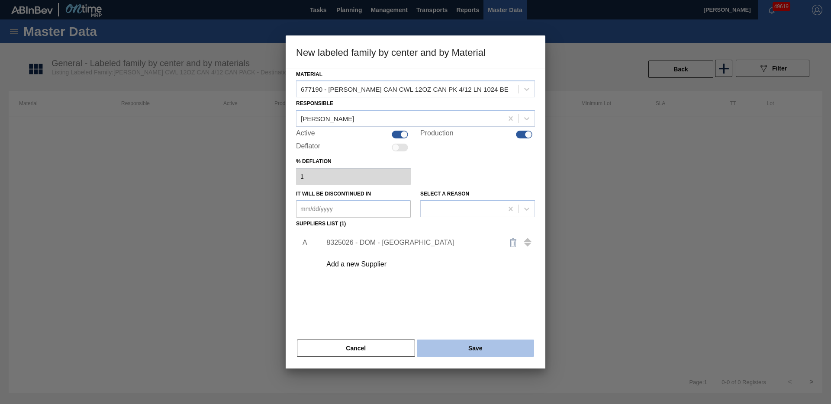
click at [481, 352] on button "Save" at bounding box center [475, 348] width 117 height 17
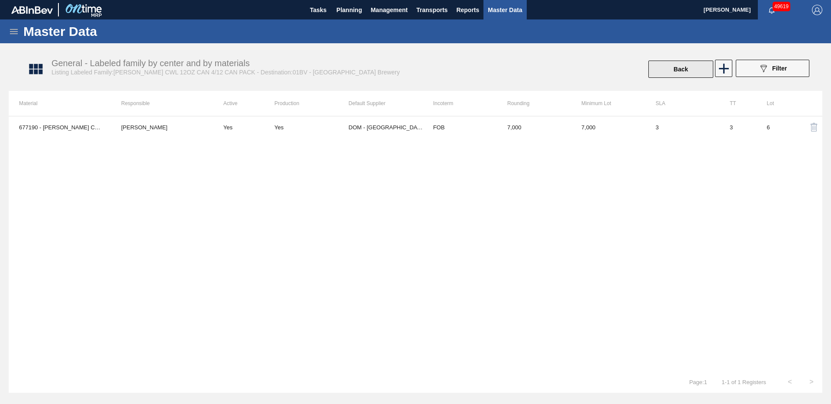
click at [662, 69] on button "Back" at bounding box center [680, 69] width 65 height 17
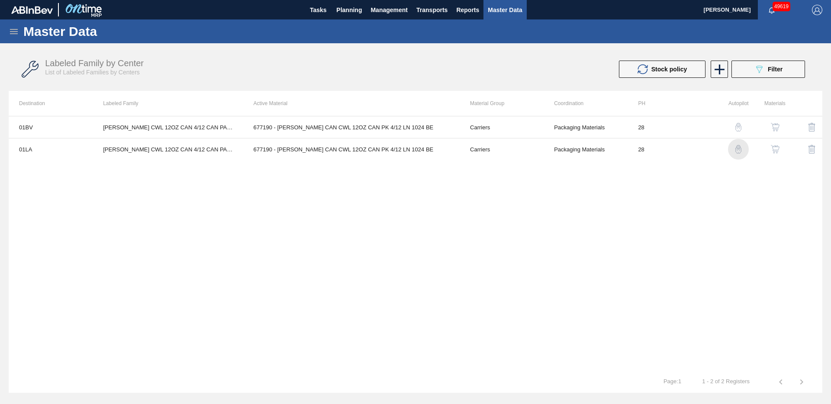
click at [740, 151] on img "button" at bounding box center [738, 149] width 9 height 9
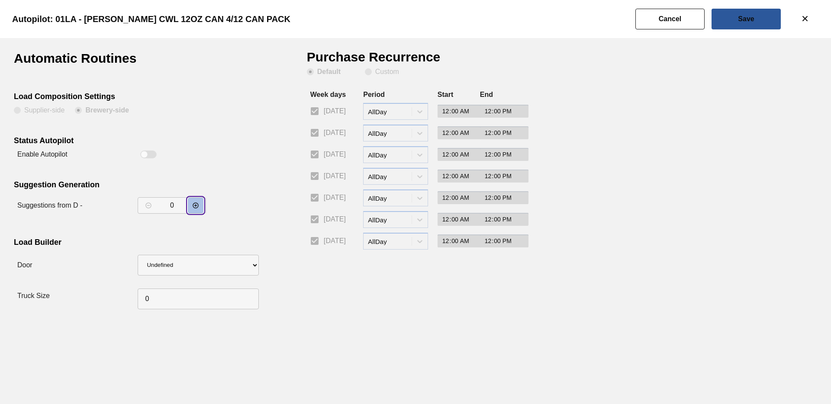
click at [199, 204] on icon "decrementar valor" at bounding box center [195, 205] width 7 height 7
type input "2"
click at [0, 0] on slot "Save" at bounding box center [0, 0] width 0 height 0
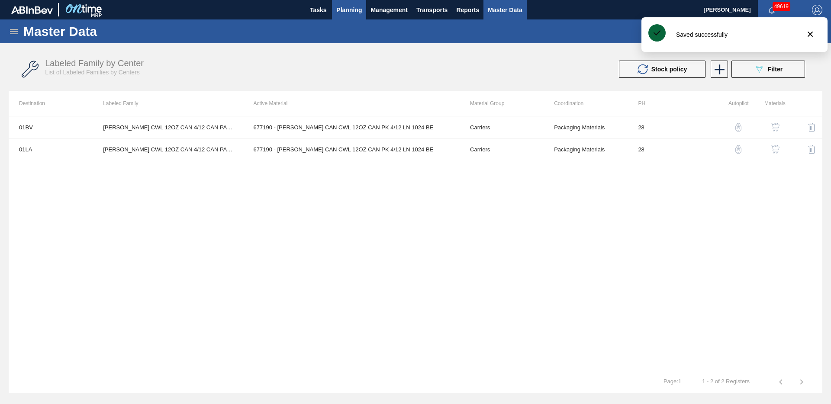
click at [337, 19] on button "Planning" at bounding box center [349, 9] width 34 height 19
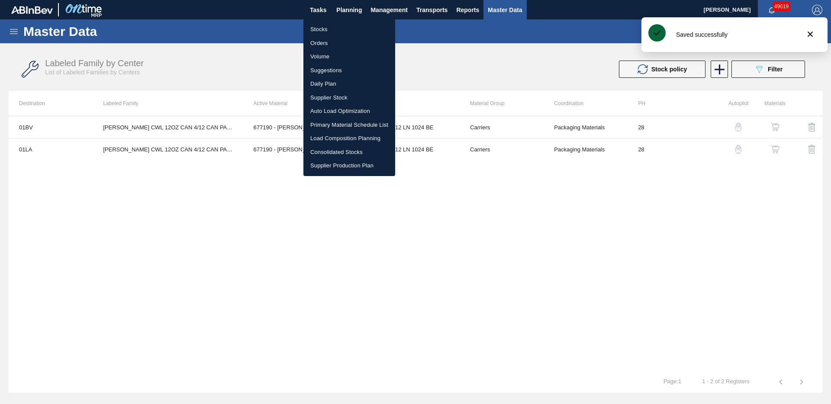
drag, startPoint x: 321, startPoint y: 28, endPoint x: 597, endPoint y: 399, distance: 462.0
click at [321, 29] on li "Stocks" at bounding box center [349, 30] width 92 height 14
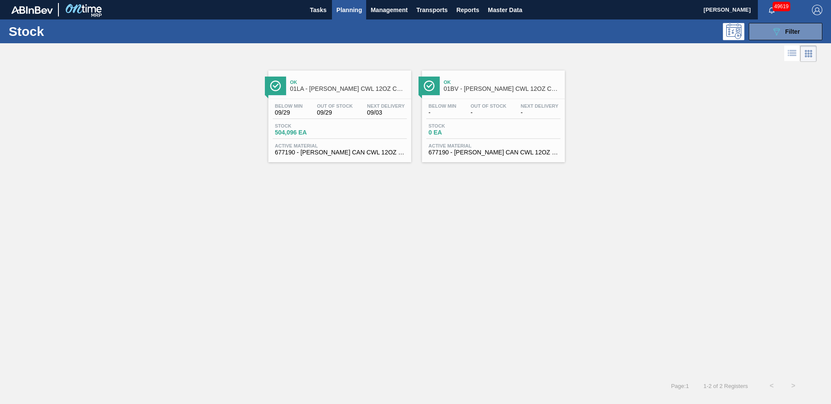
click at [474, 93] on div "Ok 01BV - [PERSON_NAME] CWL 12OZ CAN 4/12 CAN PACK" at bounding box center [502, 85] width 117 height 19
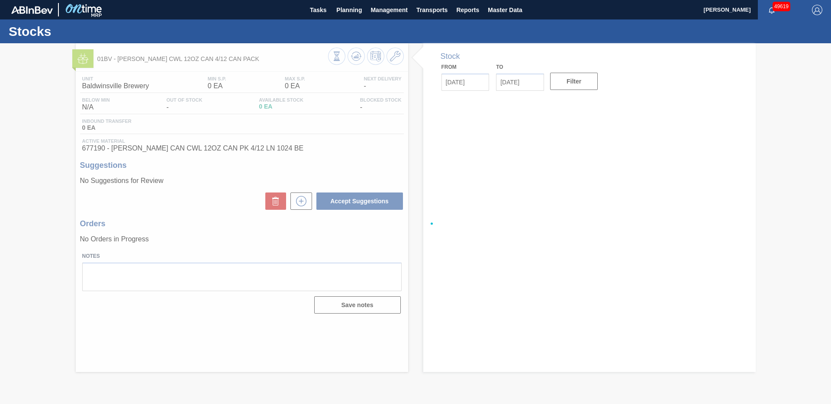
type input "[DATE]"
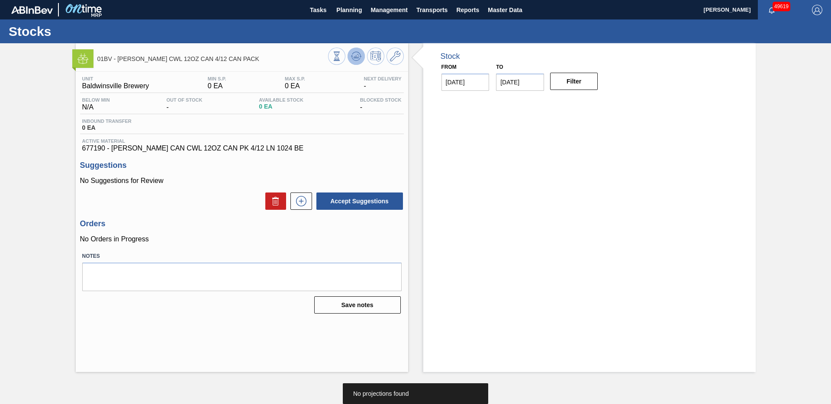
click at [354, 59] on icon at bounding box center [356, 56] width 10 height 10
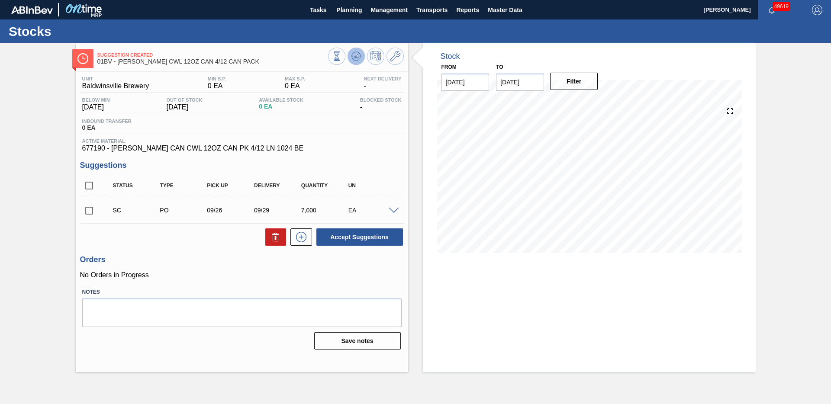
click at [356, 58] on icon at bounding box center [356, 56] width 6 height 4
